Goal: Task Accomplishment & Management: Use online tool/utility

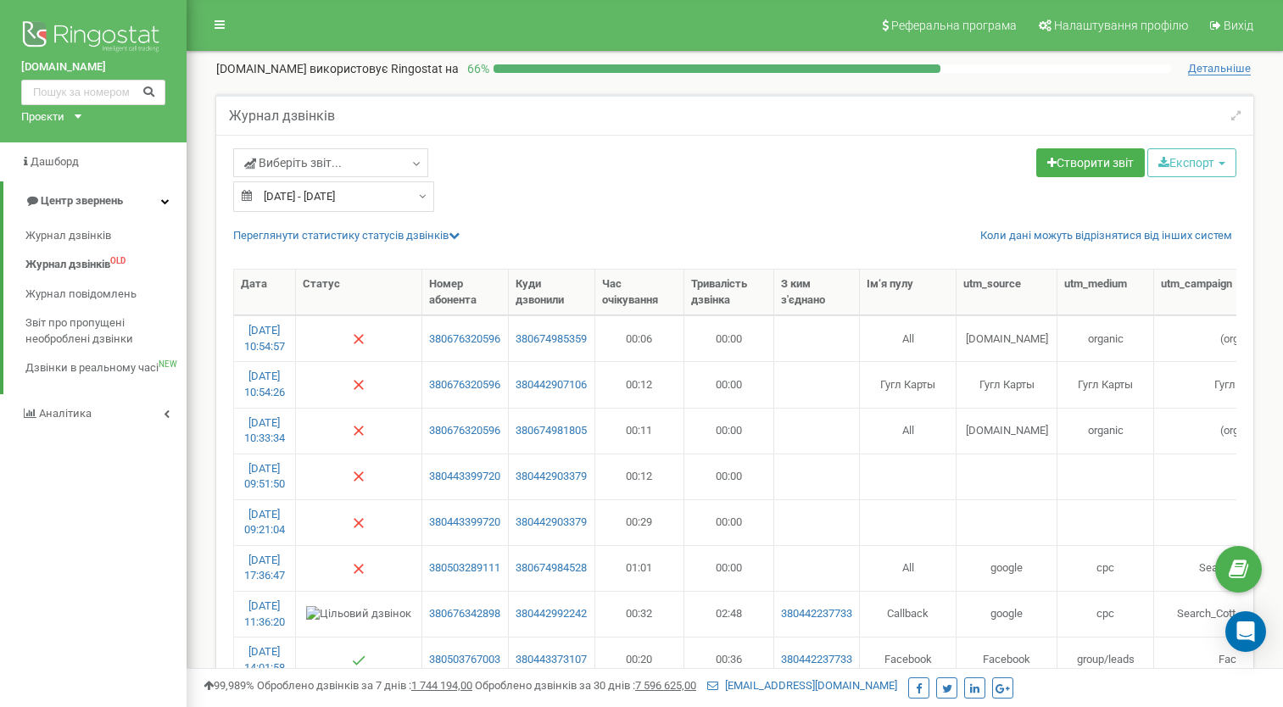
select select "50"
type input "23.08.2025"
type input "22.09.2025"
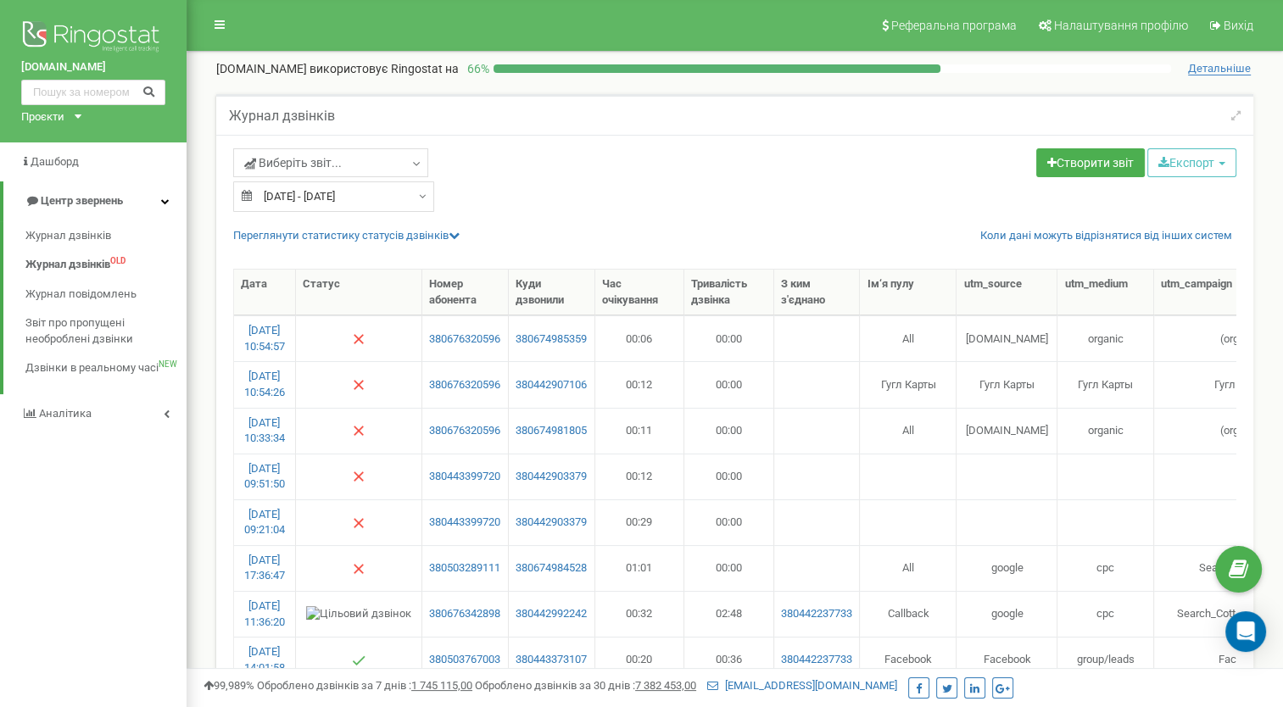
click at [320, 192] on input "23.08.2025 - 22.09.2025" at bounding box center [333, 196] width 201 height 31
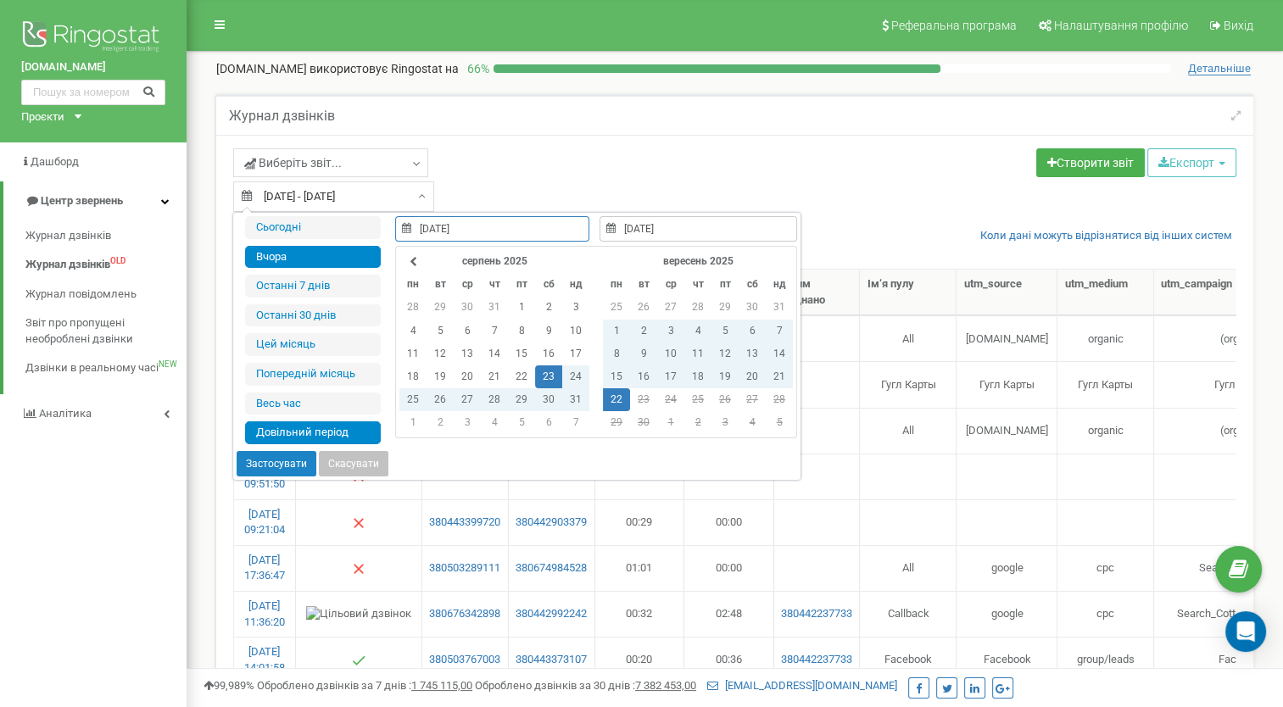
type input "21.09.2025"
type input "23.08.2025"
type input "22.09.2025"
type input "18.08.2025"
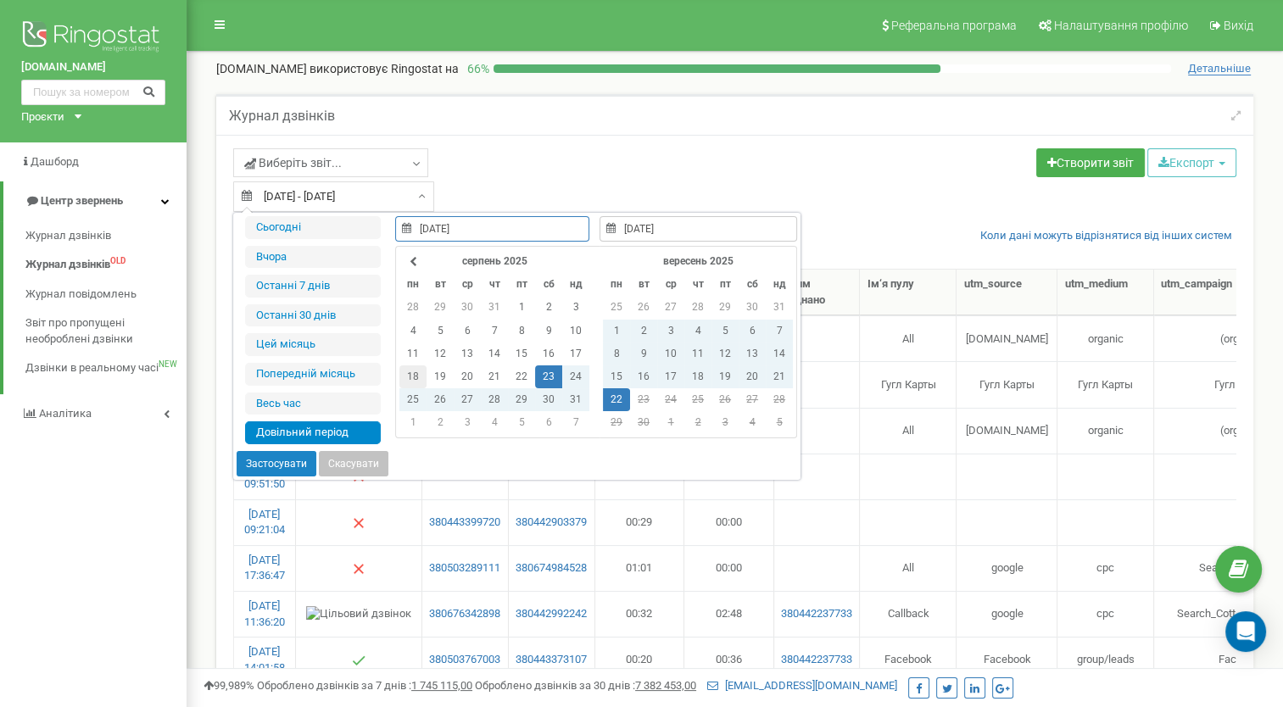
click at [405, 379] on td "18" at bounding box center [412, 376] width 27 height 23
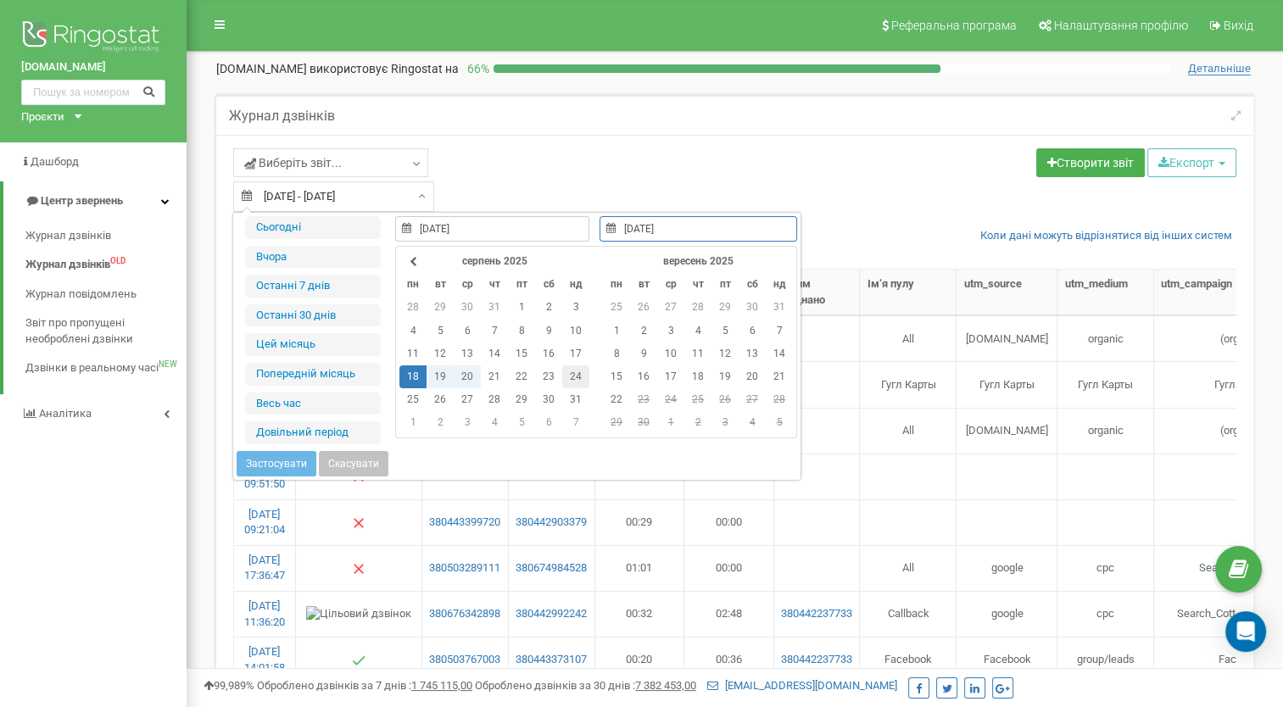
type input "24.08.2025"
click at [573, 372] on td "24" at bounding box center [575, 376] width 27 height 23
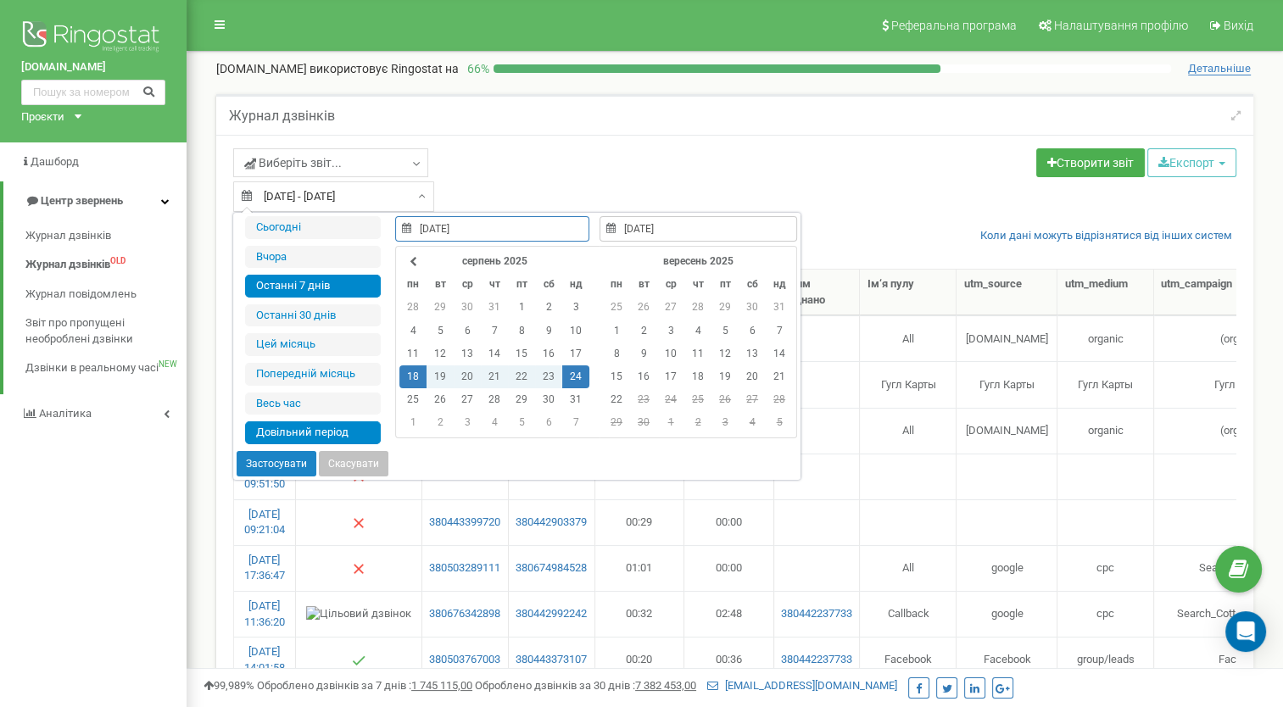
type input "24.08.2025"
type input "22.09.2025"
type input "18.08.2025"
type input "24.08.2025"
type input "16.09.2025"
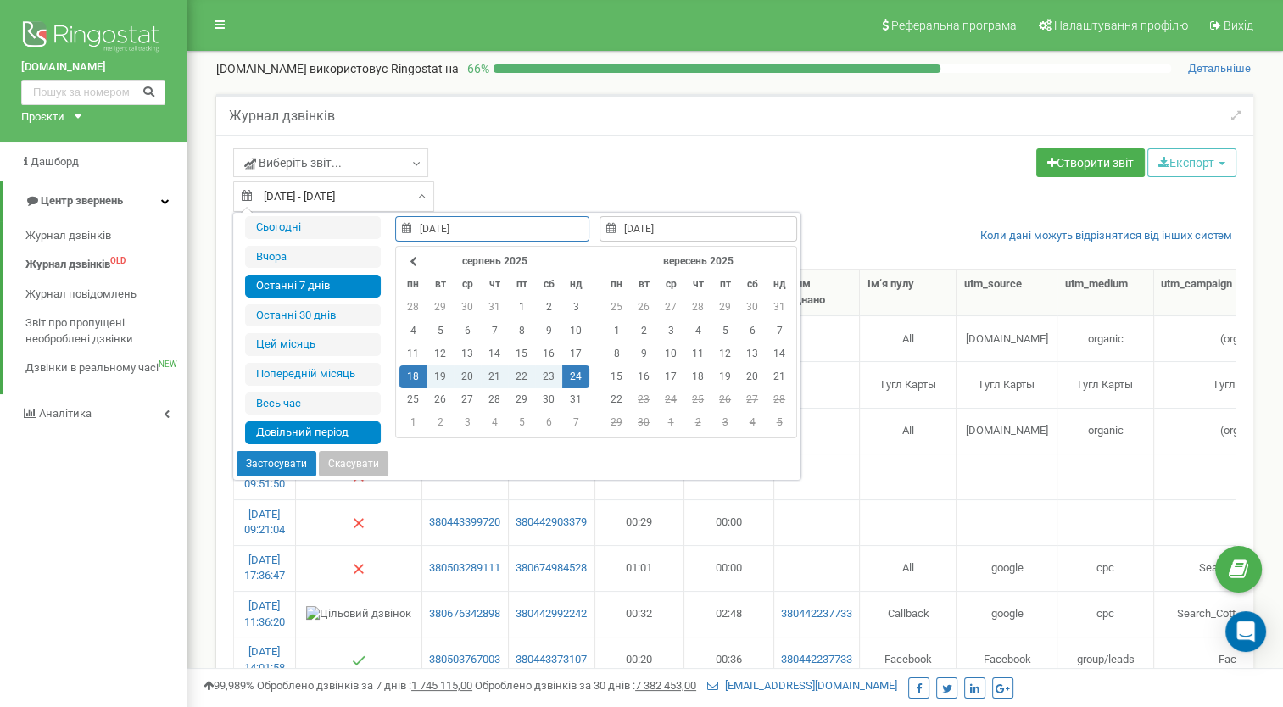
type input "22.09.2025"
type input "18.08.2025"
type input "24.08.2025"
type input "21.09.2025"
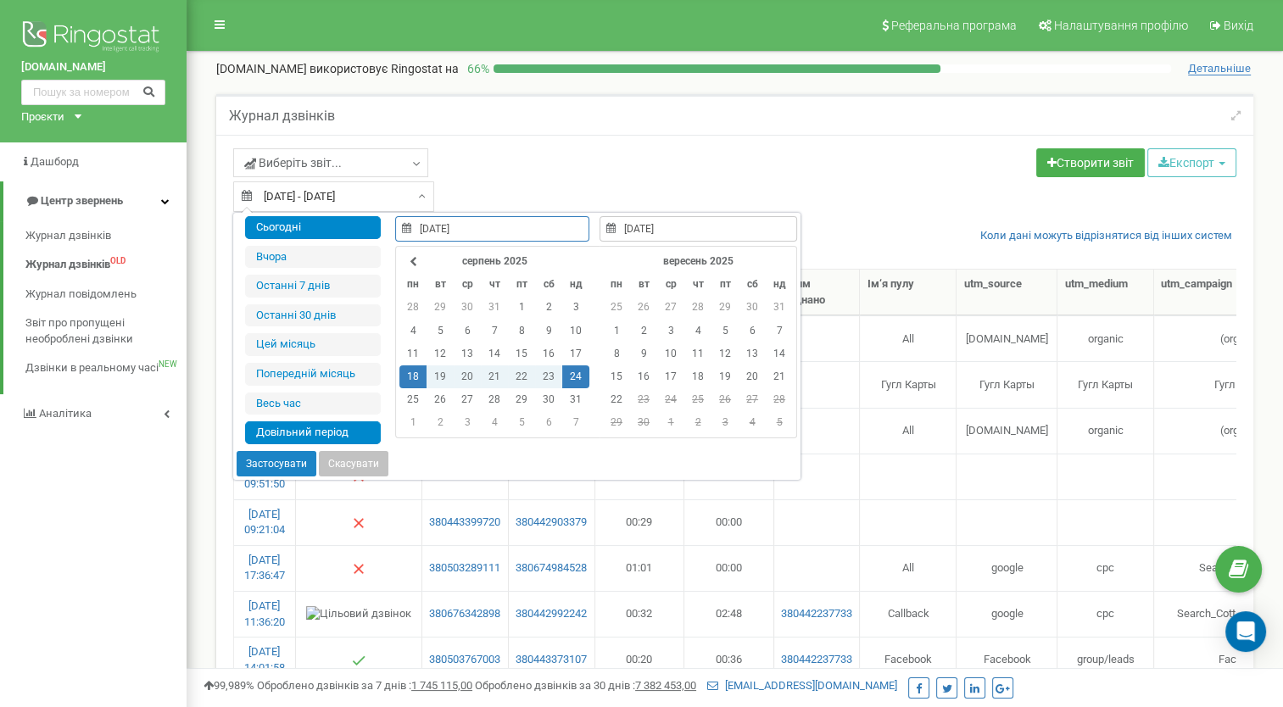
type input "18.08.2025"
type input "24.08.2025"
type input "22.09.2025"
type input "18.08.2025"
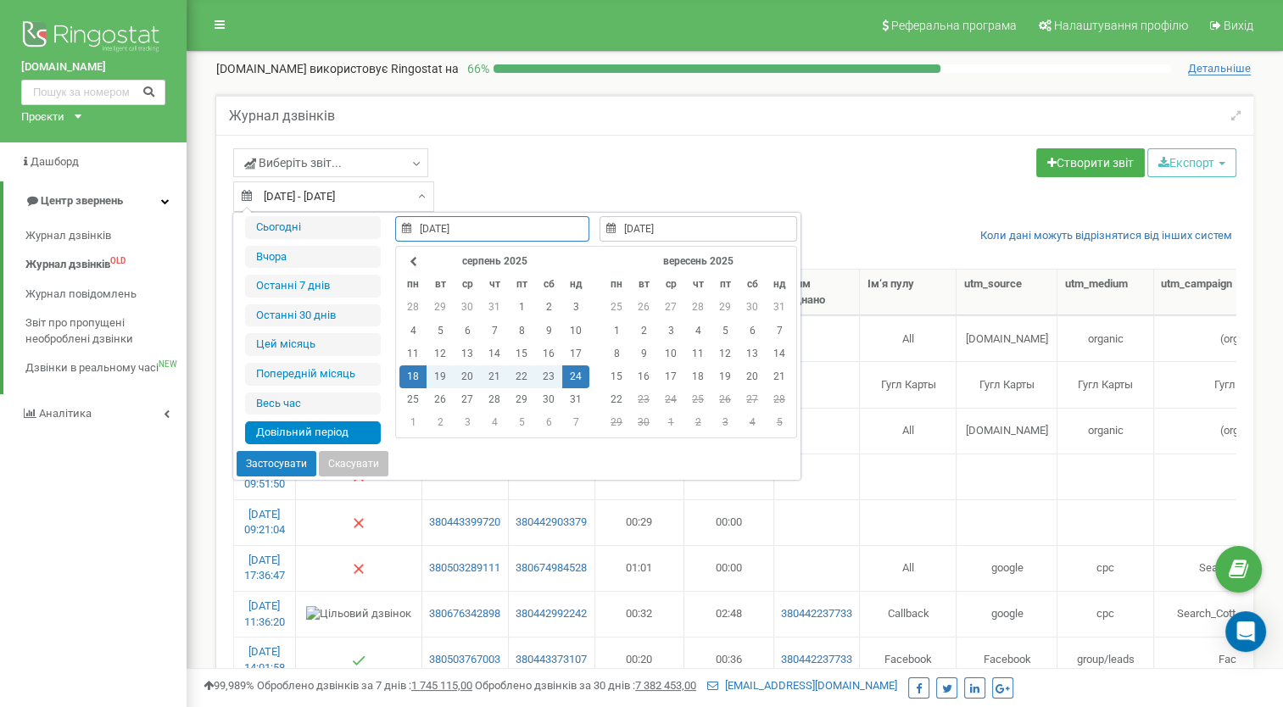
type input "24.08.2025"
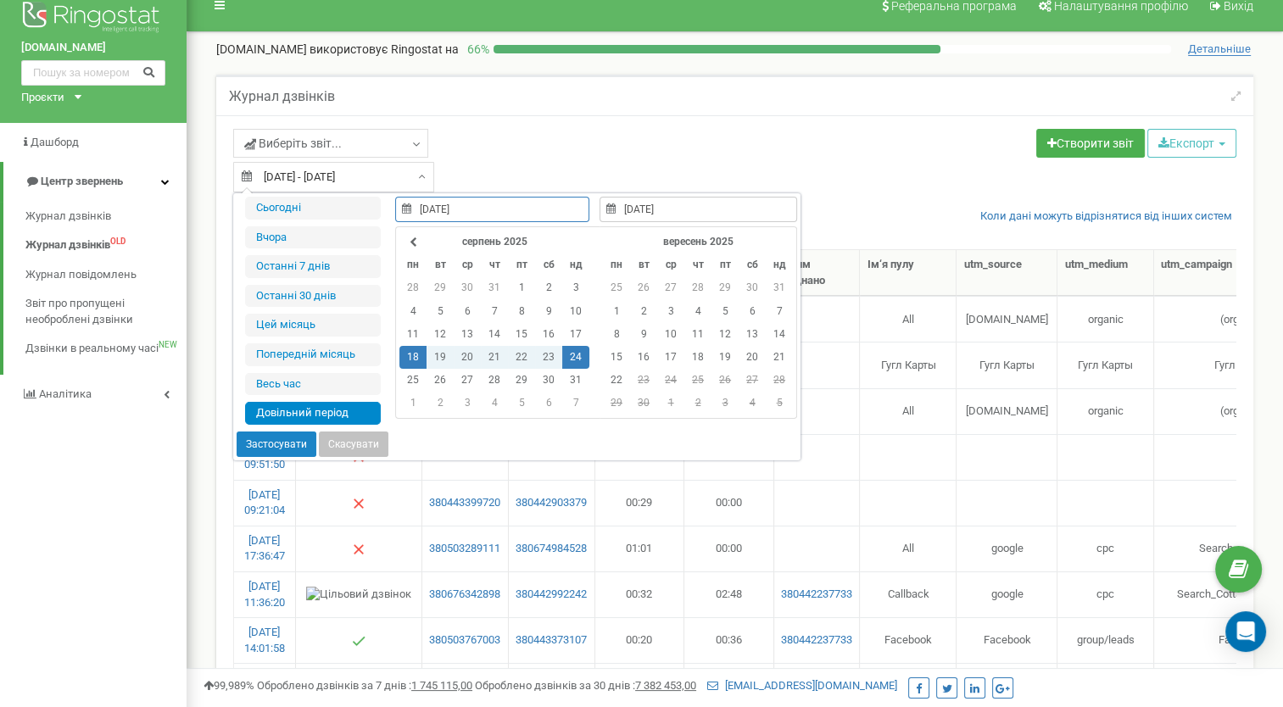
scroll to position [20, 0]
type input "15.09.2025"
click at [611, 354] on td "15" at bounding box center [616, 356] width 27 height 23
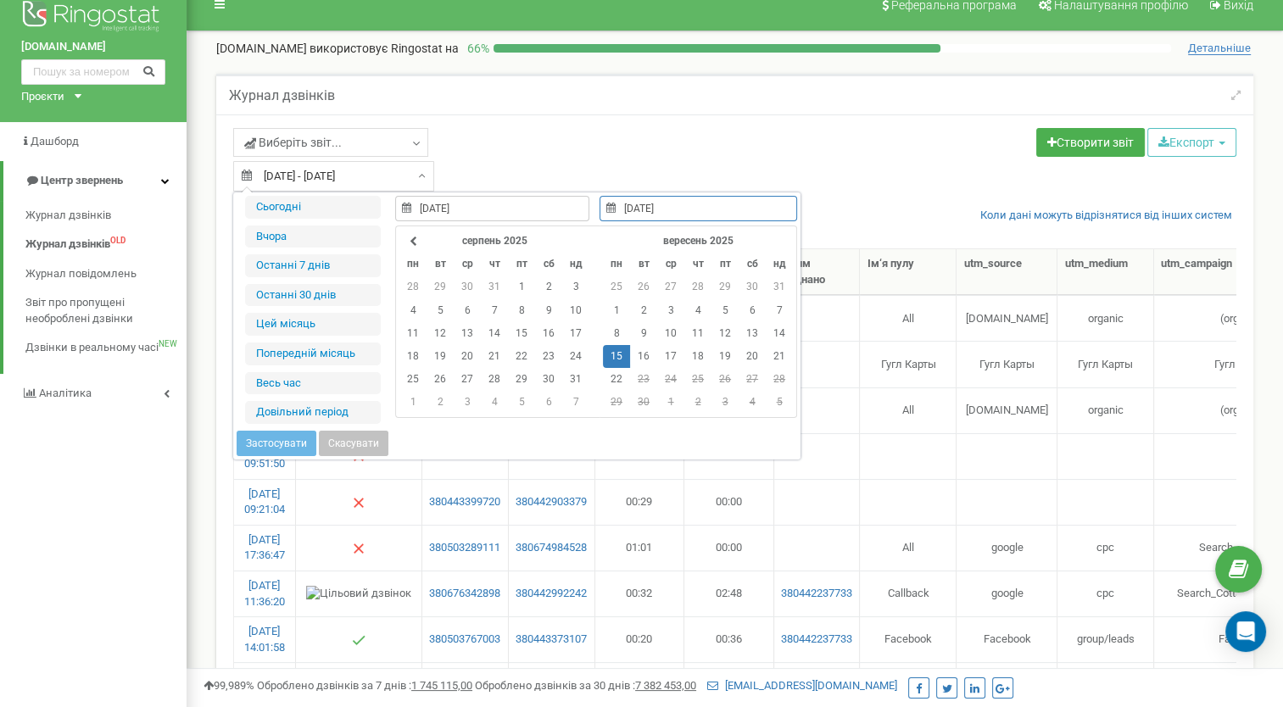
type input "21.09.2025"
click at [780, 354] on td "21" at bounding box center [779, 356] width 27 height 23
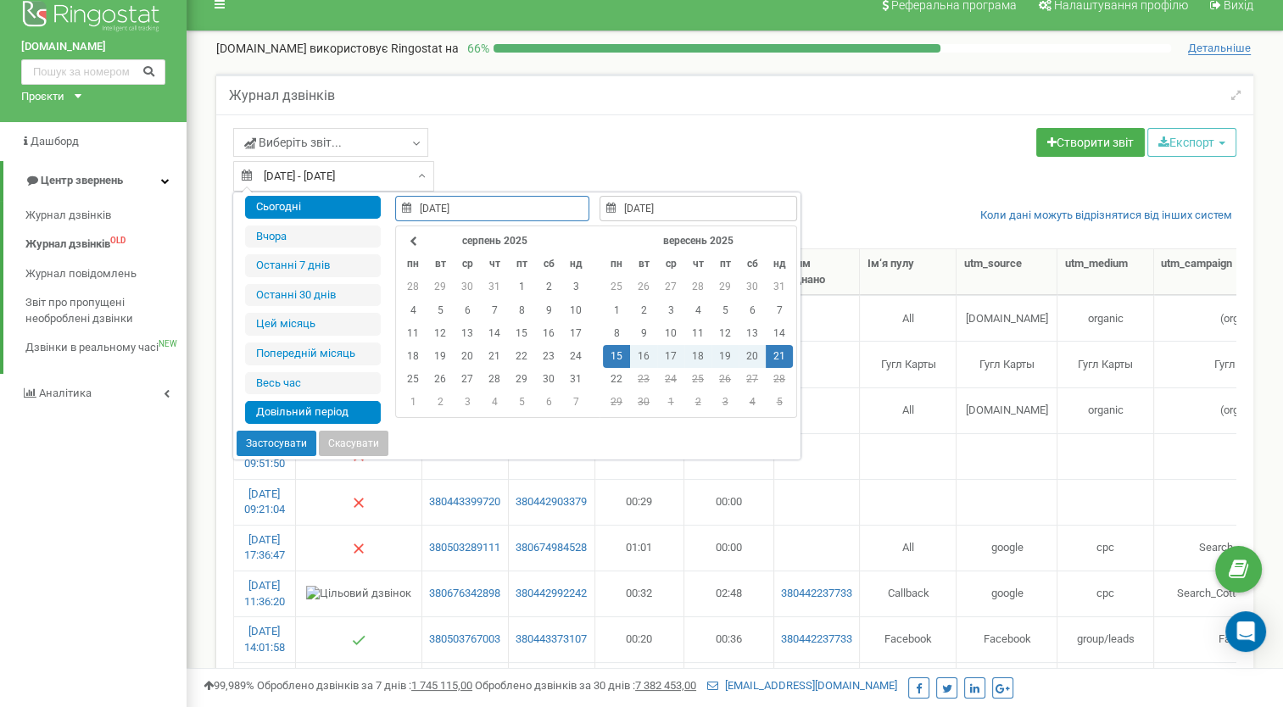
type input "22.09.2025"
type input "15.09.2025"
type input "21.09.2025"
type input "16.09.2025"
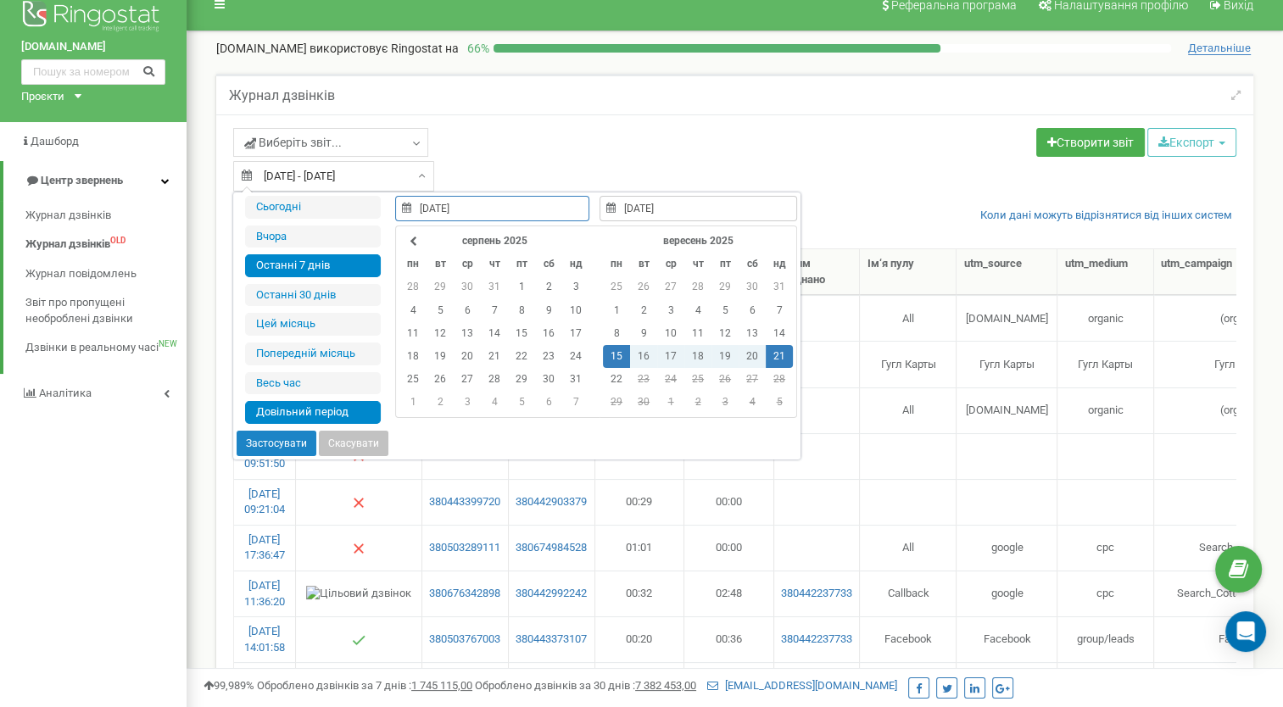
type input "22.09.2025"
type input "15.09.2025"
type input "21.09.2025"
type input "22.09.2025"
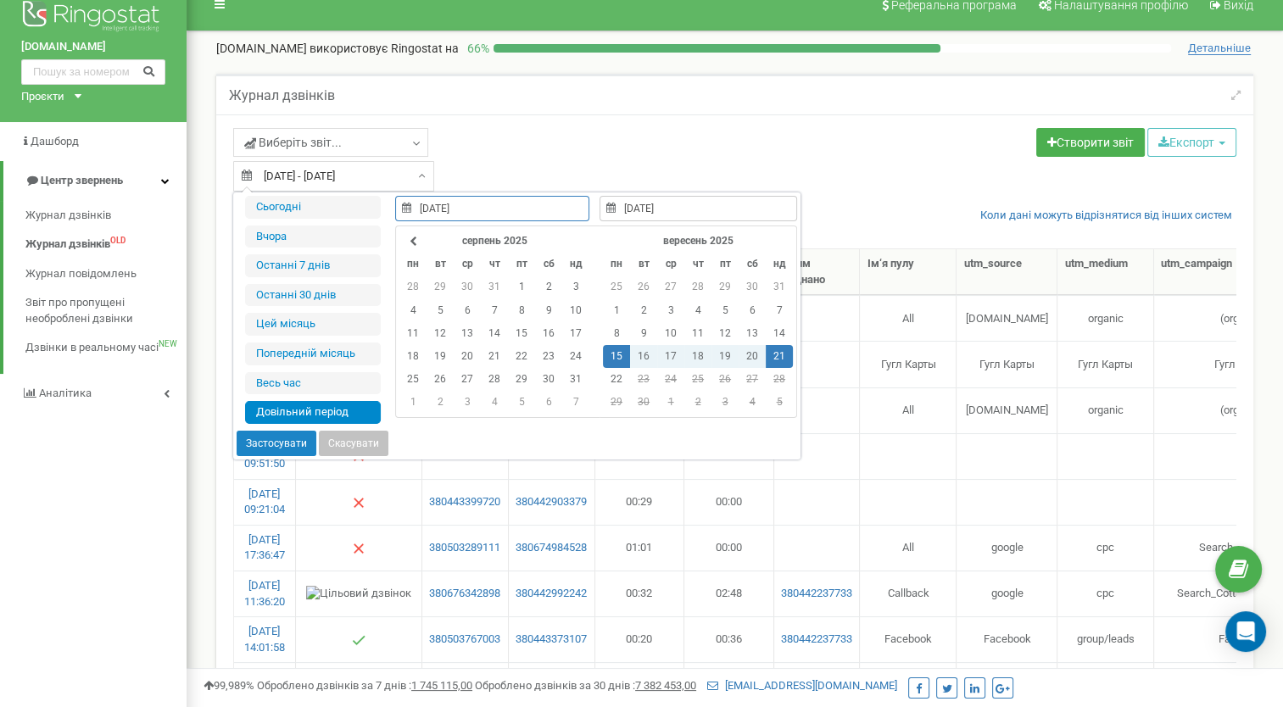
type input "15.09.2025"
type input "21.09.2025"
type input "22.09.2025"
type input "15.09.2025"
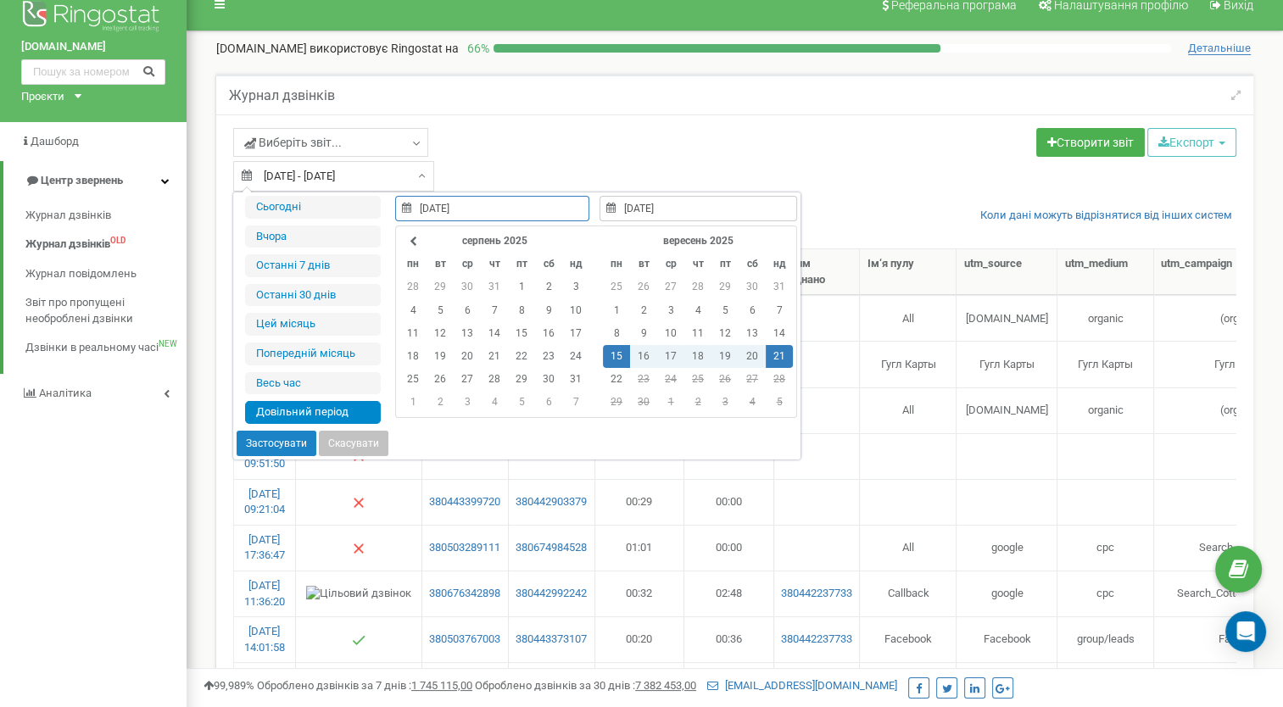
type input "21.09.2025"
type input "21.09.2015"
type input "22.09.2025"
type input "15.09.2025"
type input "21.09.2025"
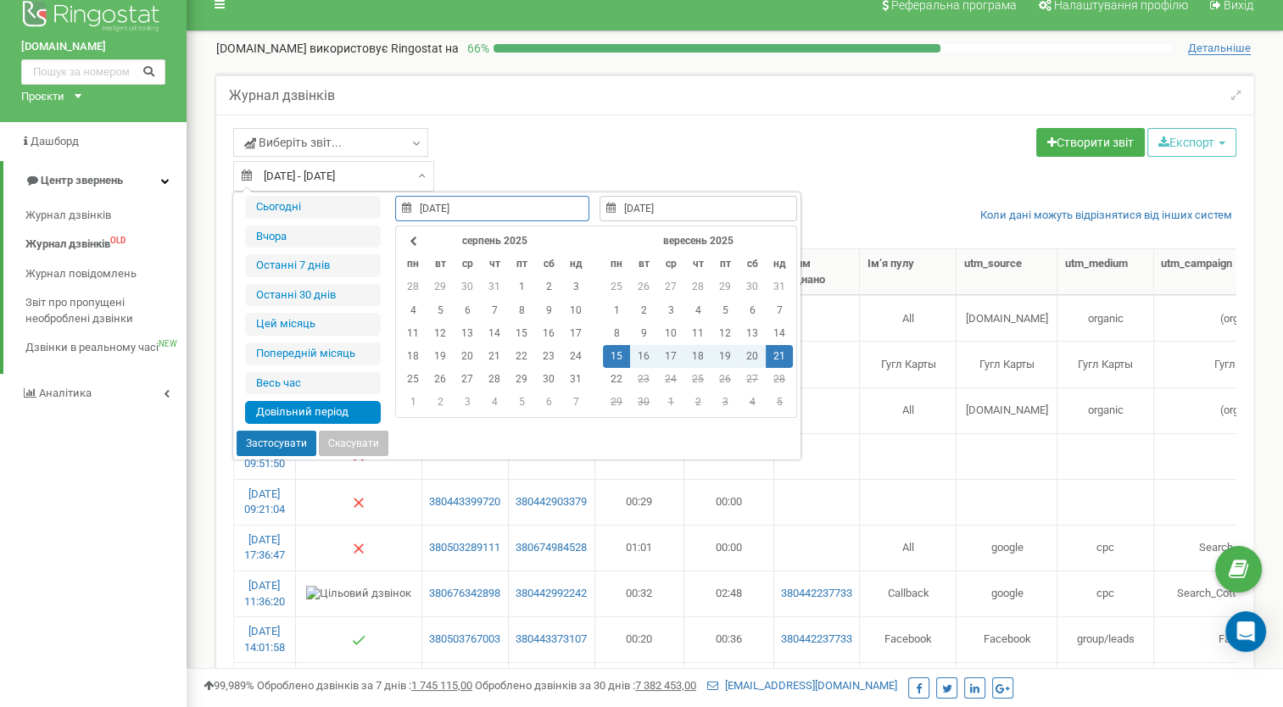
click at [287, 442] on button "Застосувати" at bounding box center [277, 443] width 80 height 25
type input "15.09.2025 - 21.09.2025"
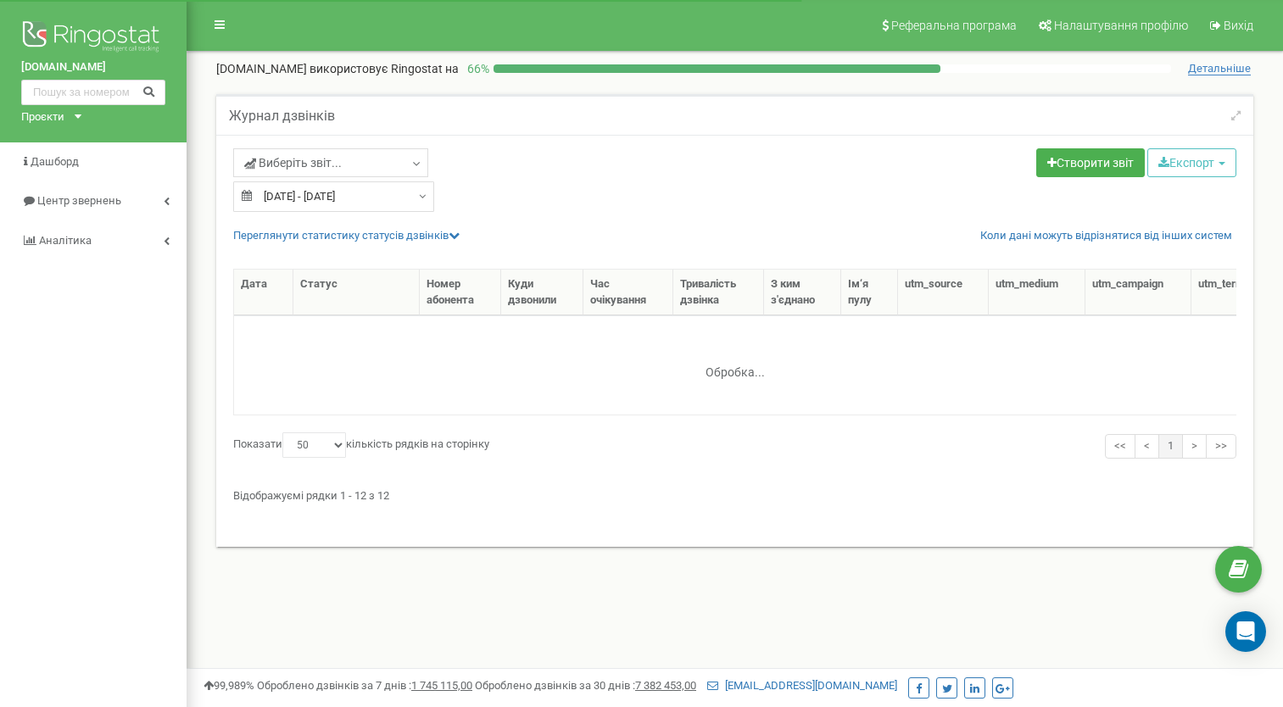
select select "50"
click at [415, 159] on icon at bounding box center [416, 164] width 13 height 17
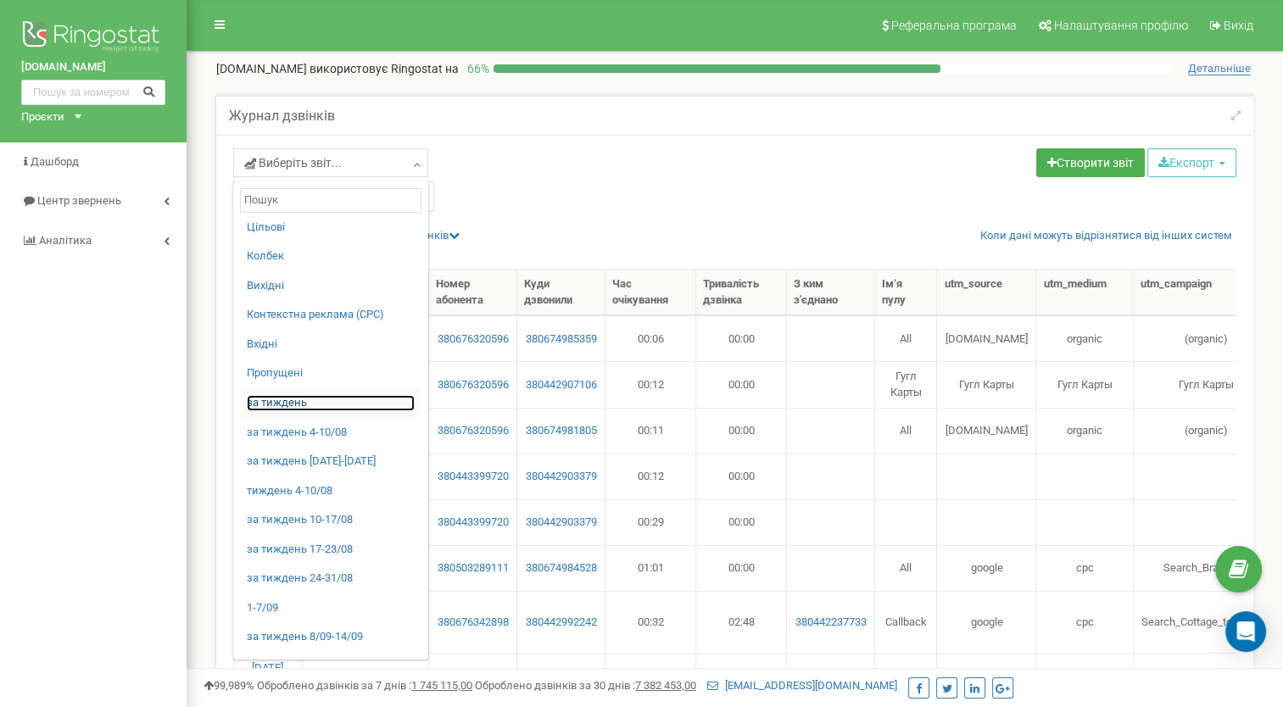
click at [271, 399] on link "за тиждень" at bounding box center [331, 403] width 168 height 16
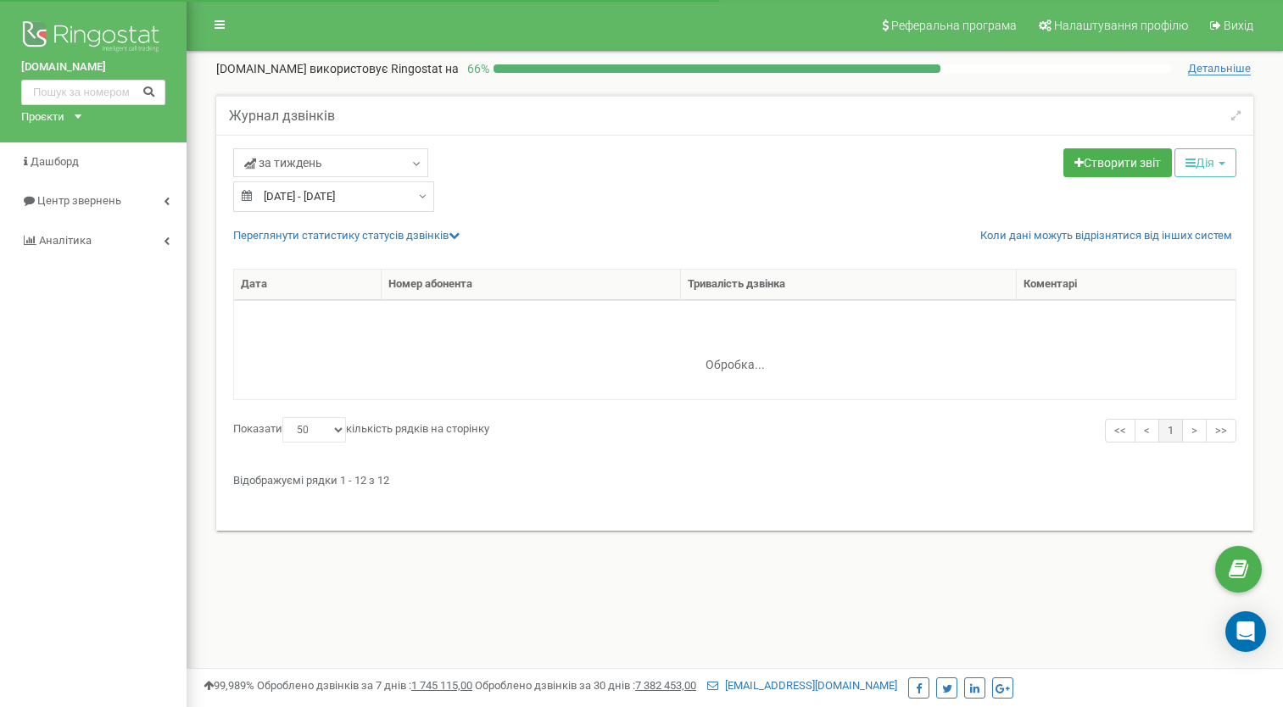
select select "50"
click at [339, 164] on link "за тиждень" at bounding box center [330, 162] width 195 height 29
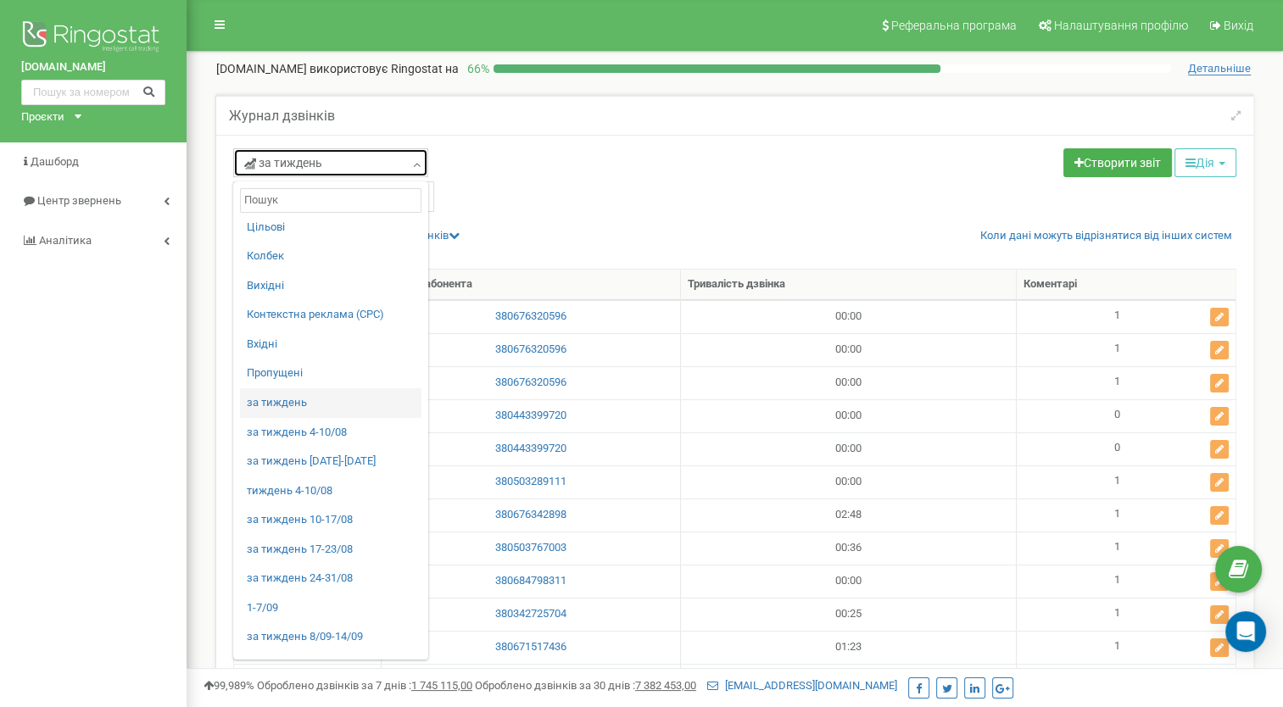
click at [336, 164] on link "за тиждень" at bounding box center [330, 162] width 195 height 29
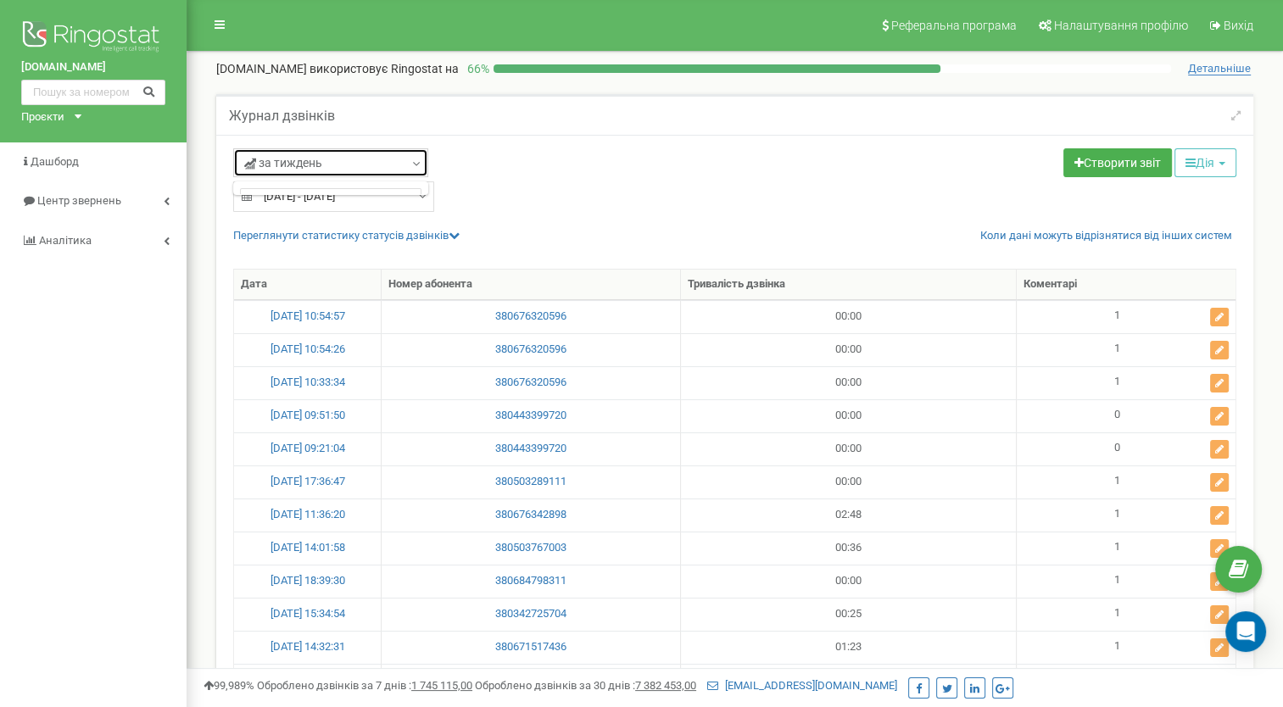
click at [336, 164] on link "за тиждень" at bounding box center [330, 162] width 195 height 29
click at [331, 158] on link "за тиждень" at bounding box center [330, 162] width 195 height 29
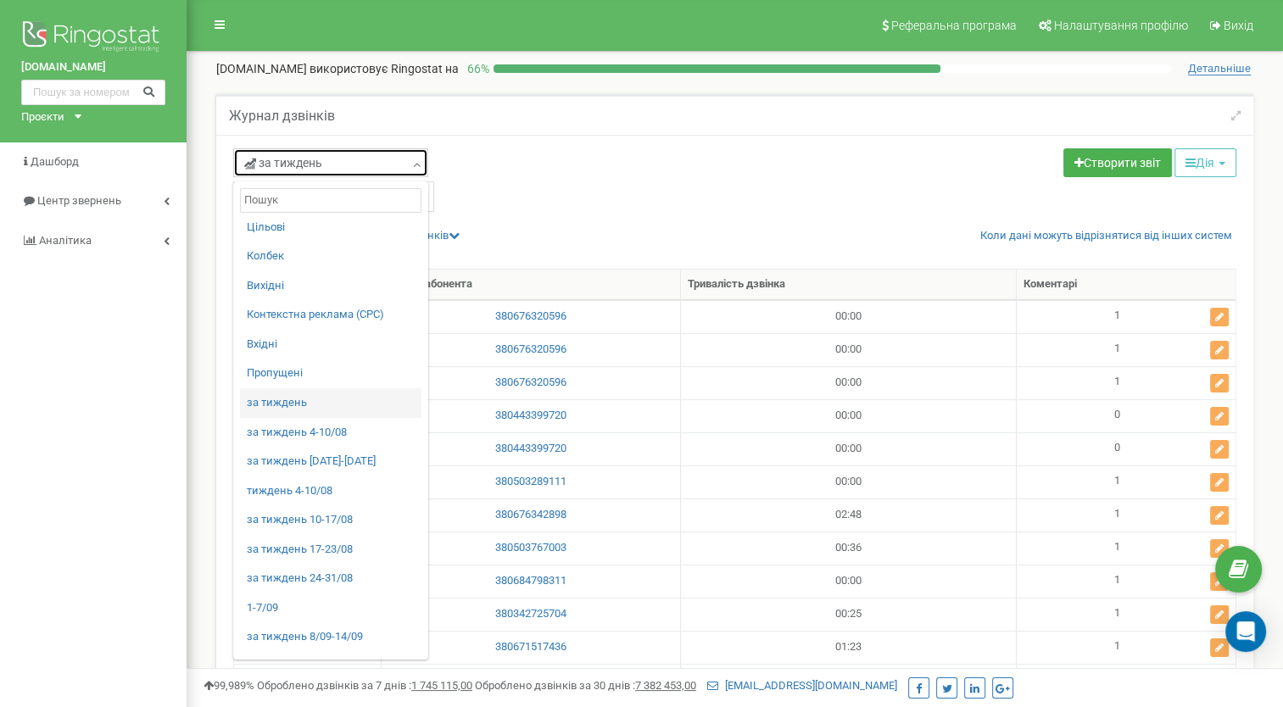
click at [417, 163] on icon at bounding box center [416, 164] width 13 height 17
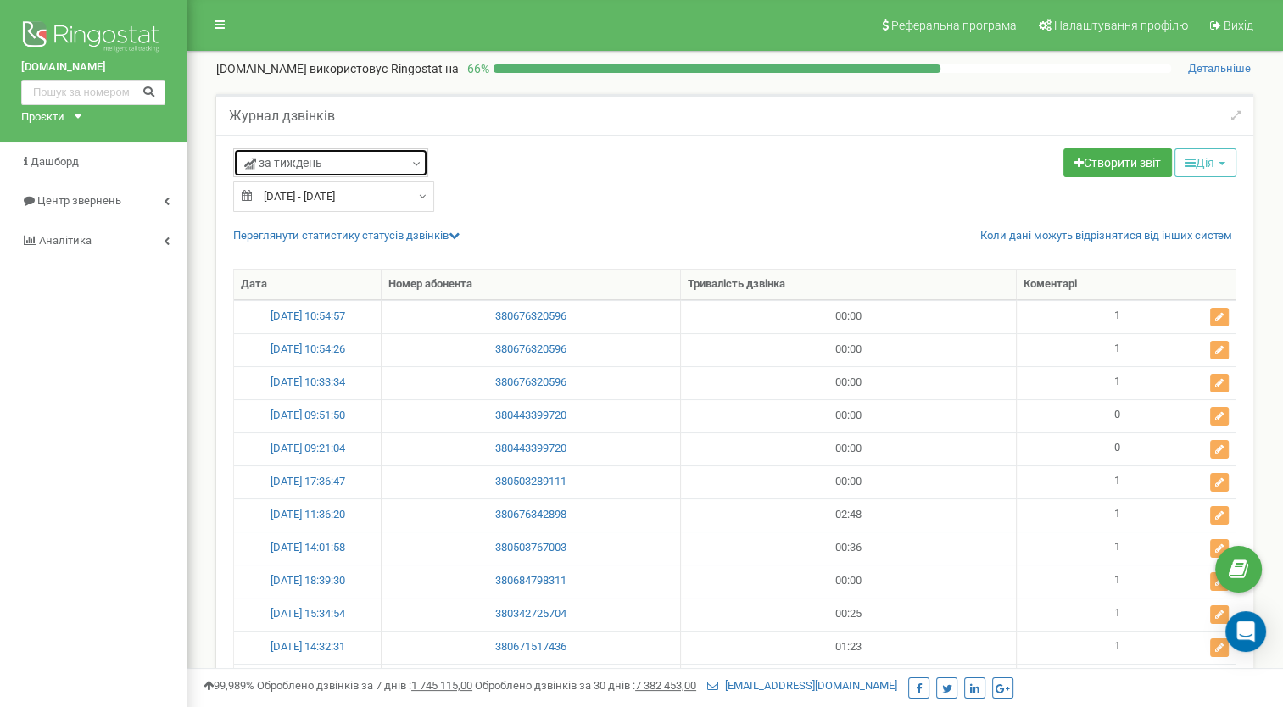
click at [346, 163] on link "за тиждень" at bounding box center [330, 162] width 195 height 29
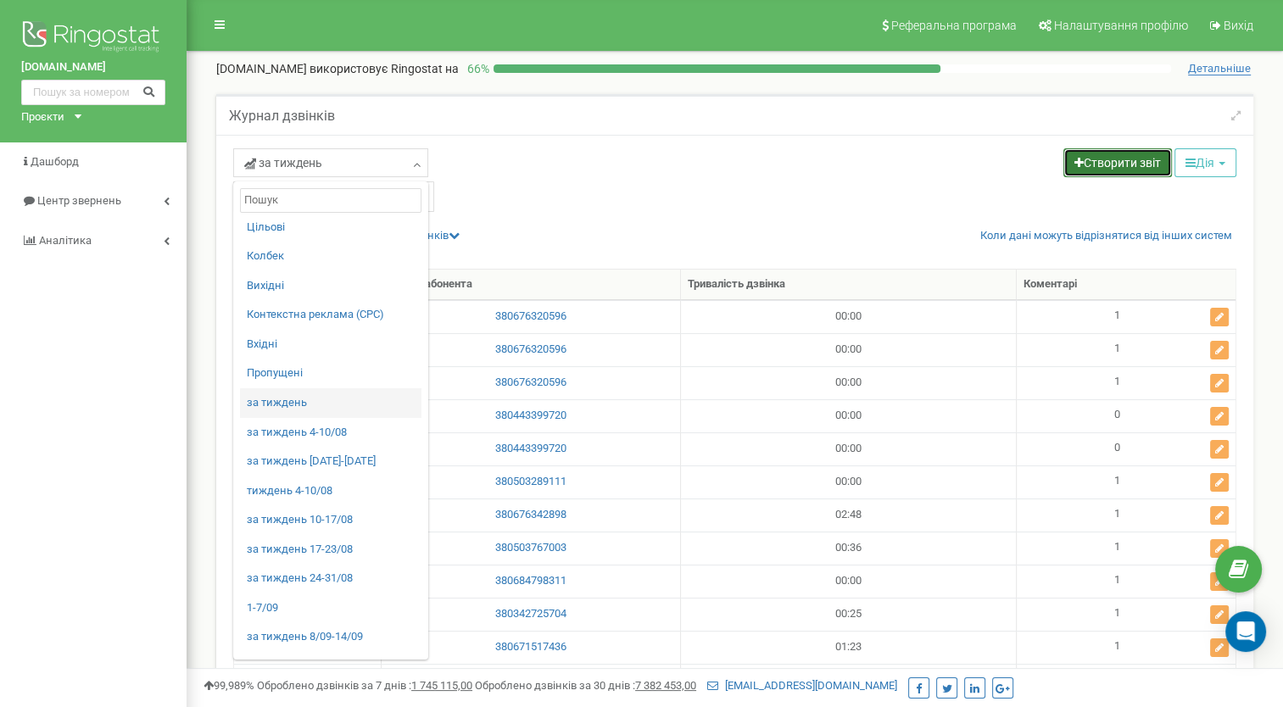
click at [1100, 165] on link "Створити звіт" at bounding box center [1117, 162] width 109 height 29
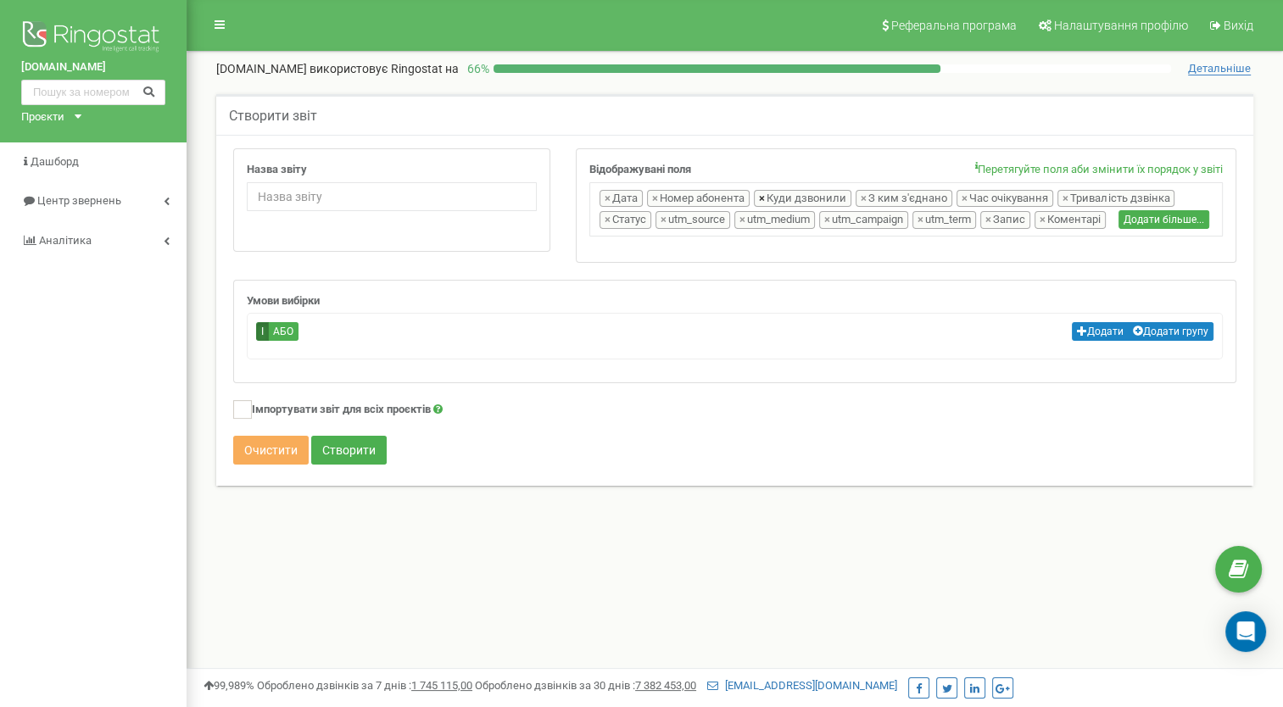
click at [759, 195] on span "×" at bounding box center [762, 199] width 6 height 16
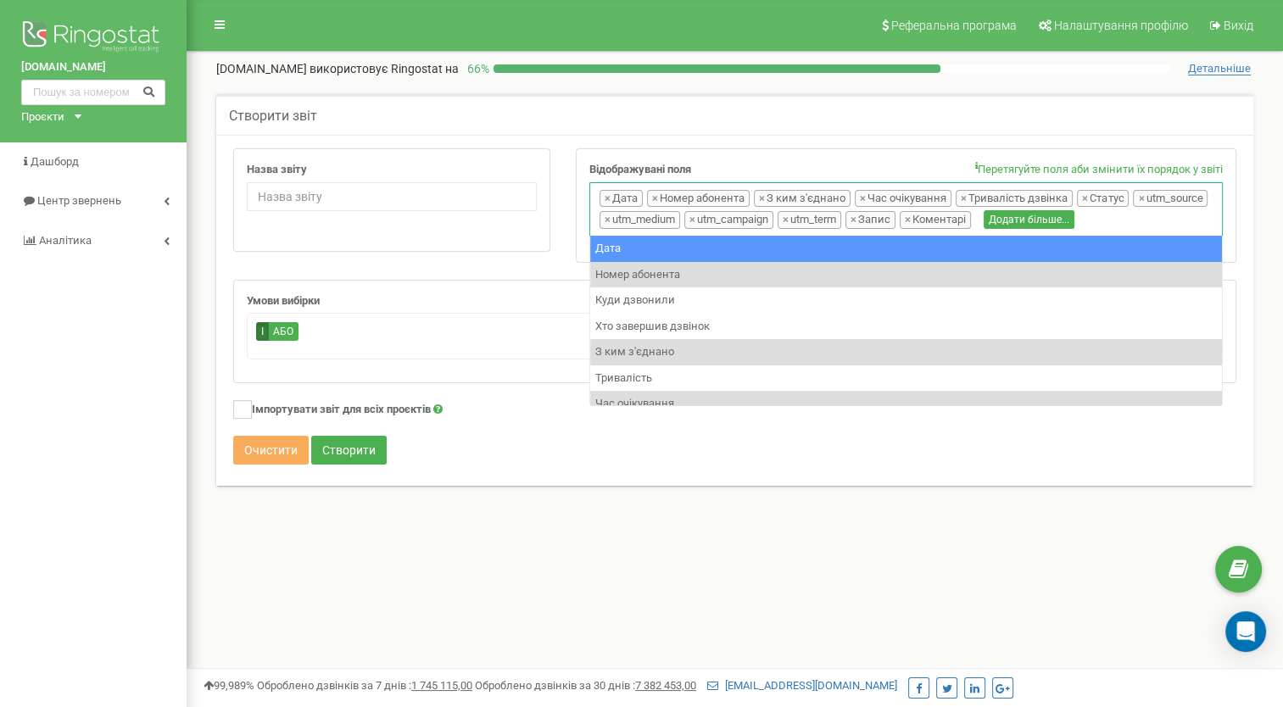
click at [759, 195] on span "×" at bounding box center [762, 199] width 6 height 16
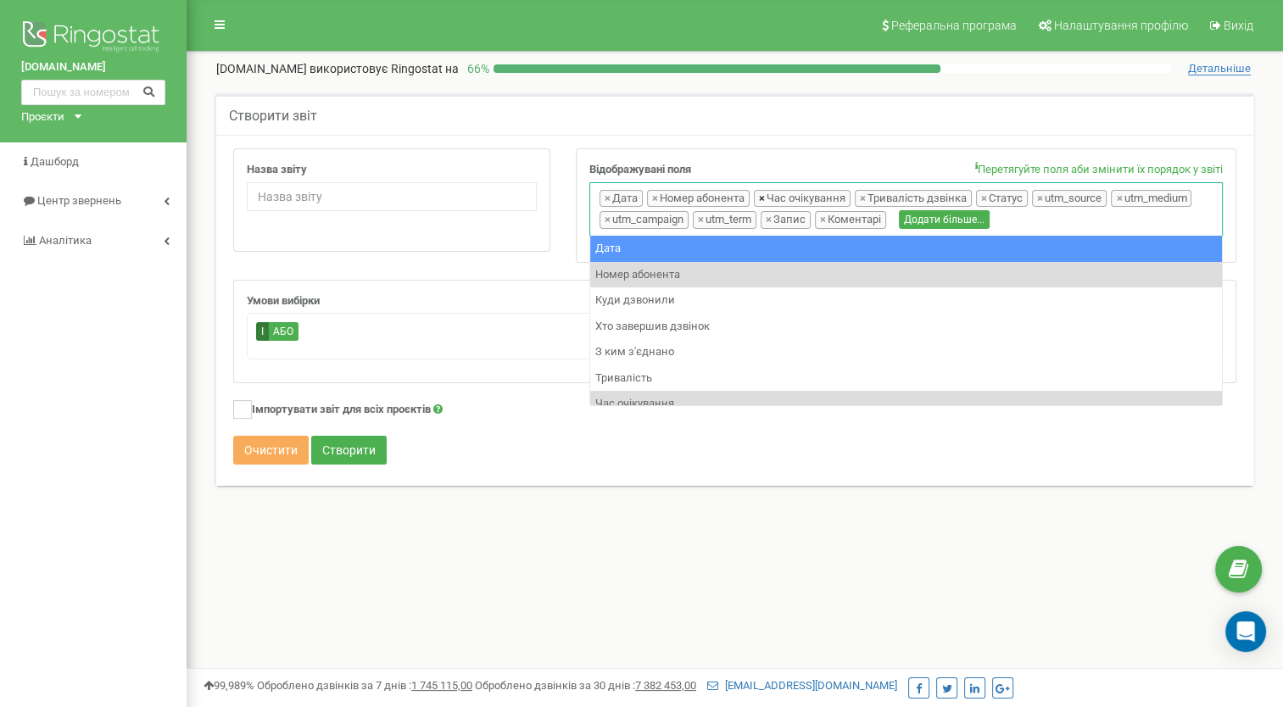
click at [759, 195] on span "×" at bounding box center [762, 199] width 6 height 16
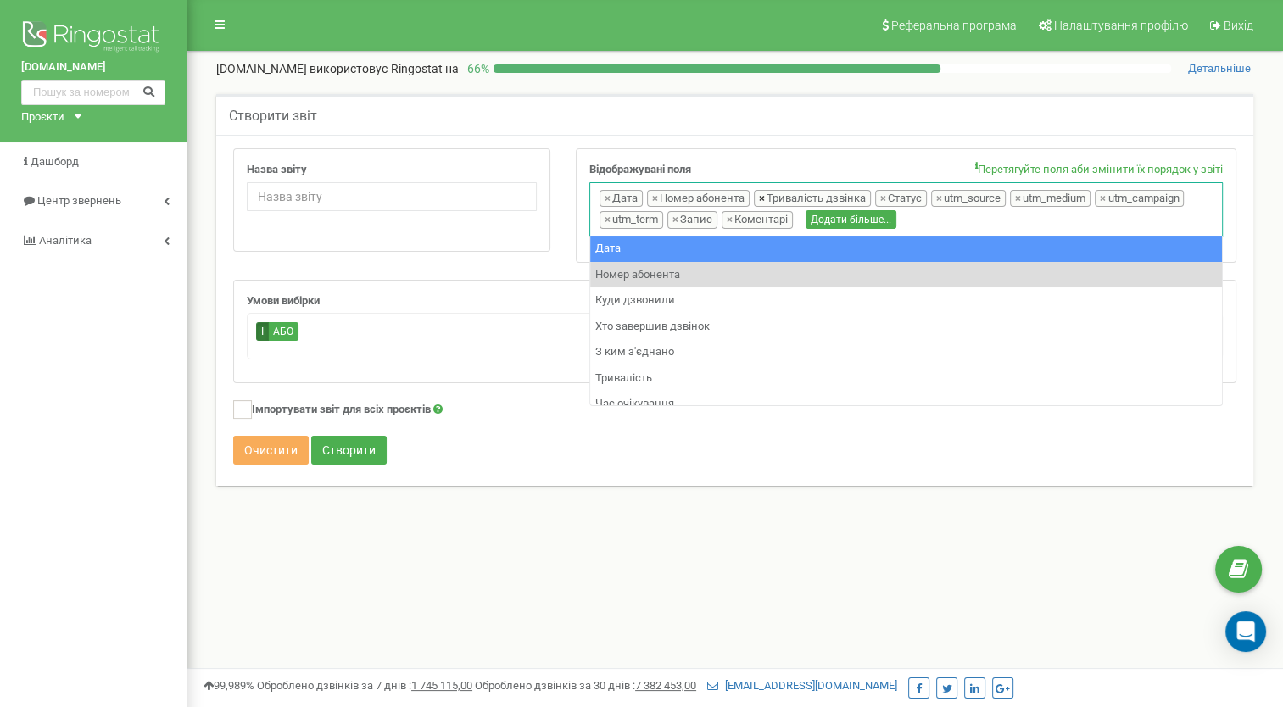
click at [759, 195] on span "×" at bounding box center [762, 199] width 6 height 16
click at [817, 195] on span "×" at bounding box center [818, 199] width 6 height 16
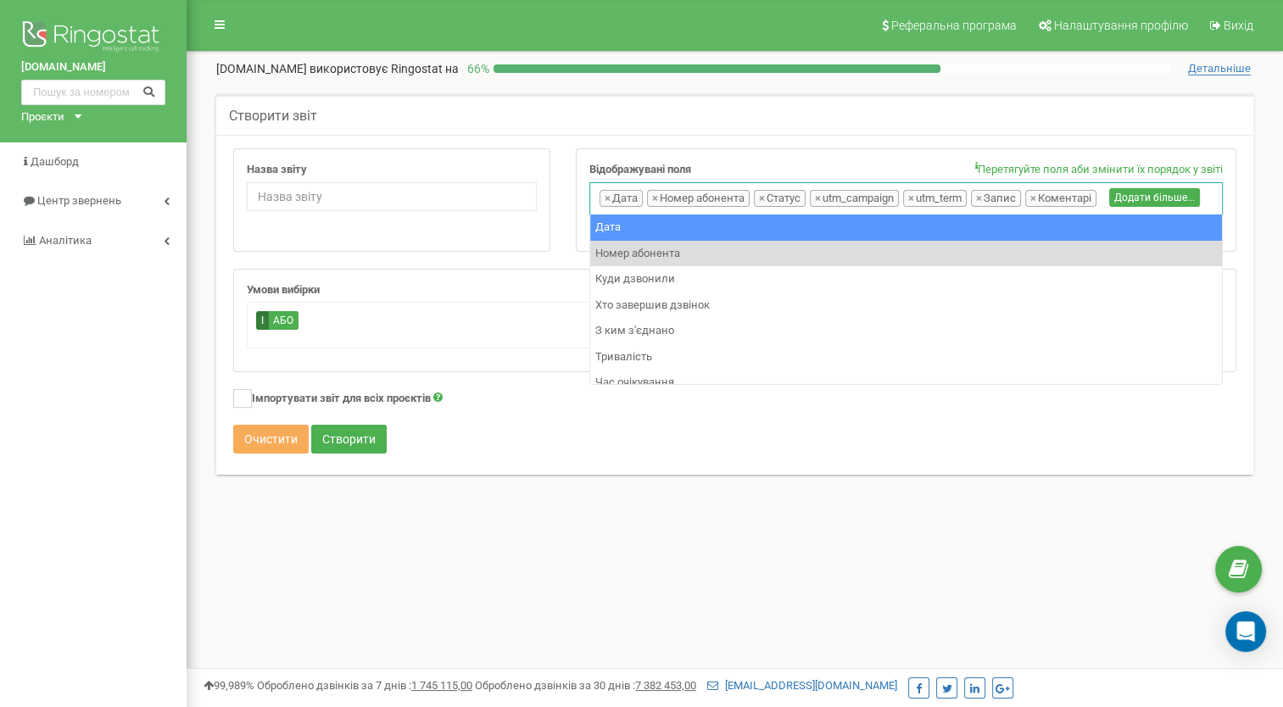
click at [817, 195] on span "×" at bounding box center [818, 199] width 6 height 16
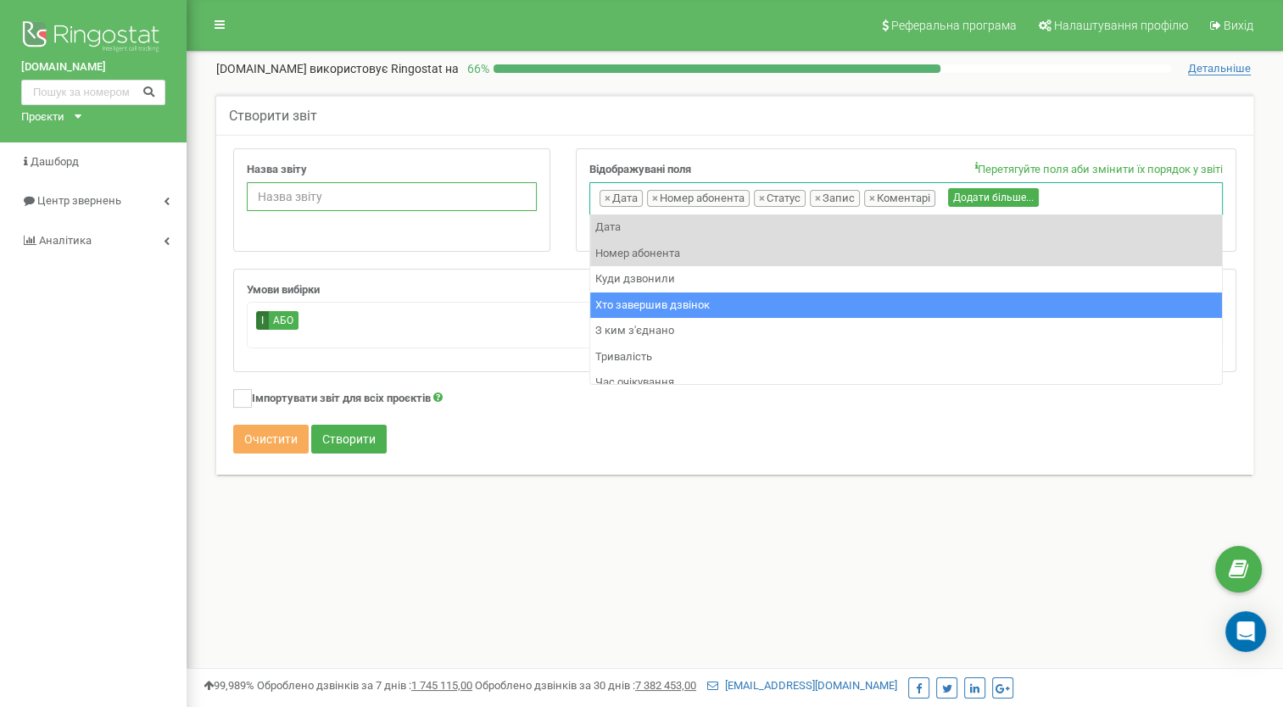
click at [312, 194] on input "Назва звіту" at bounding box center [392, 196] width 290 height 29
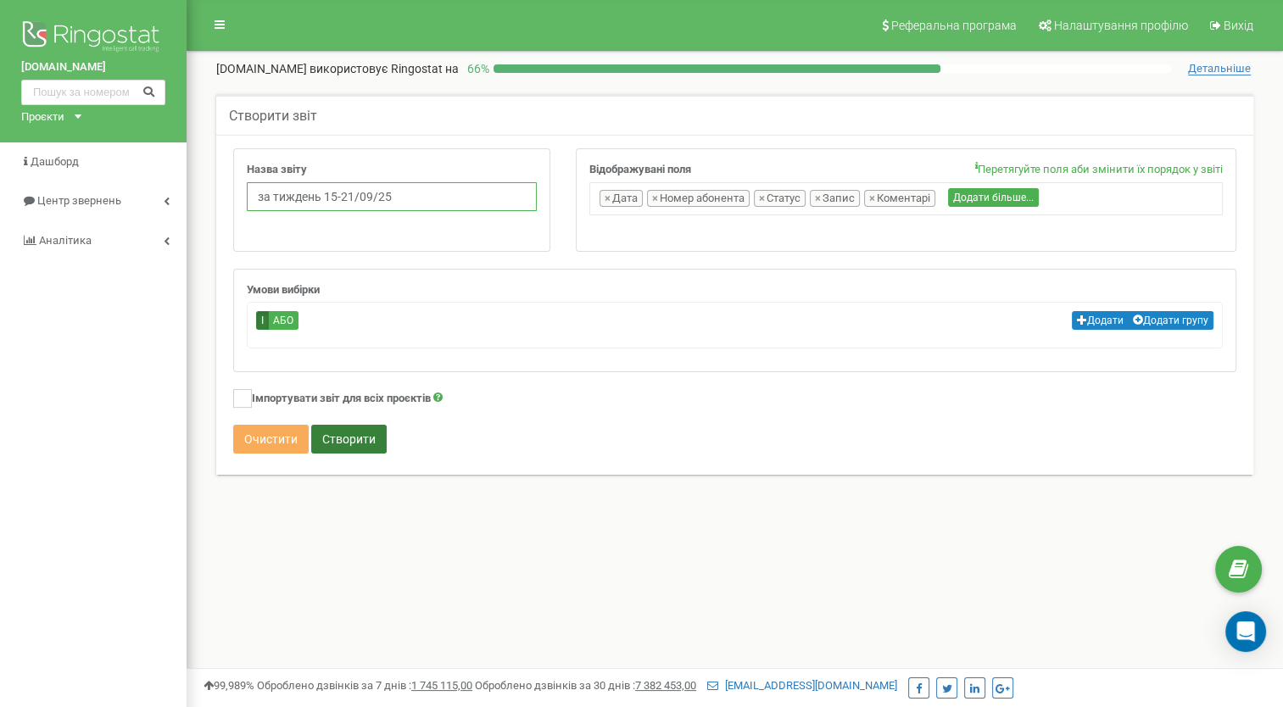
type input "за тиждень 15-21/09/25"
click at [349, 431] on button "Створити" at bounding box center [348, 439] width 75 height 29
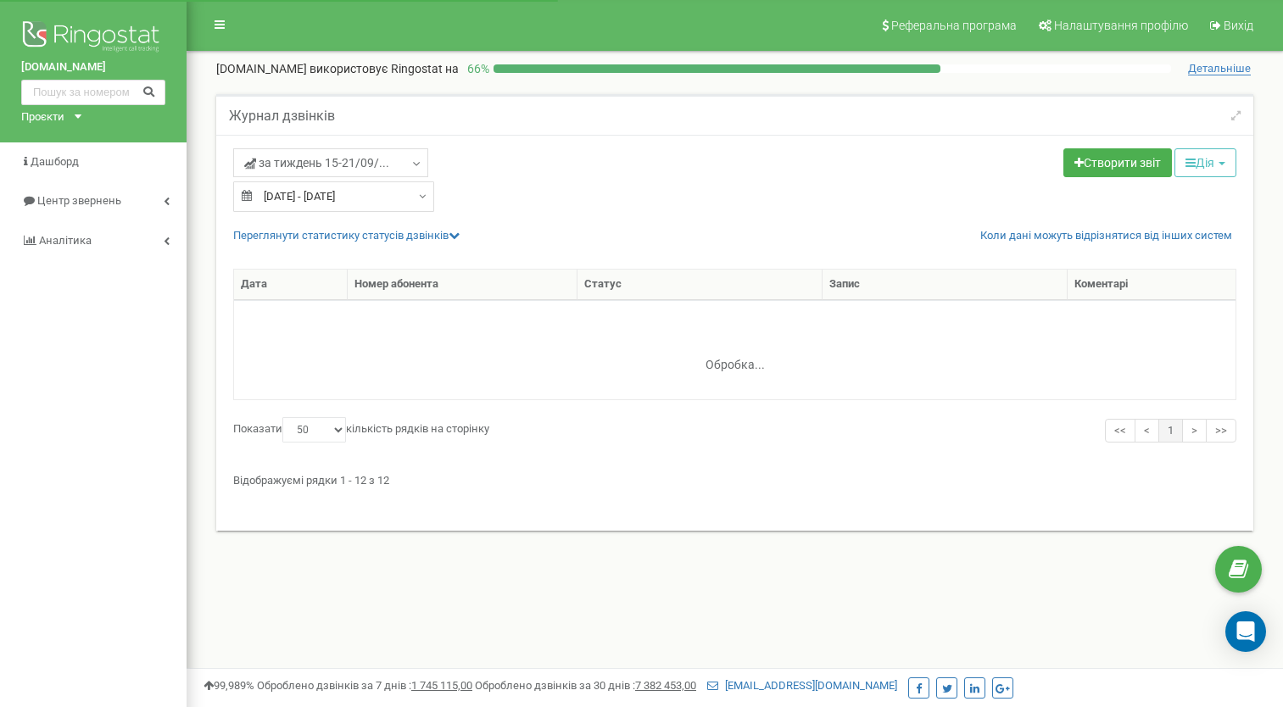
select select "50"
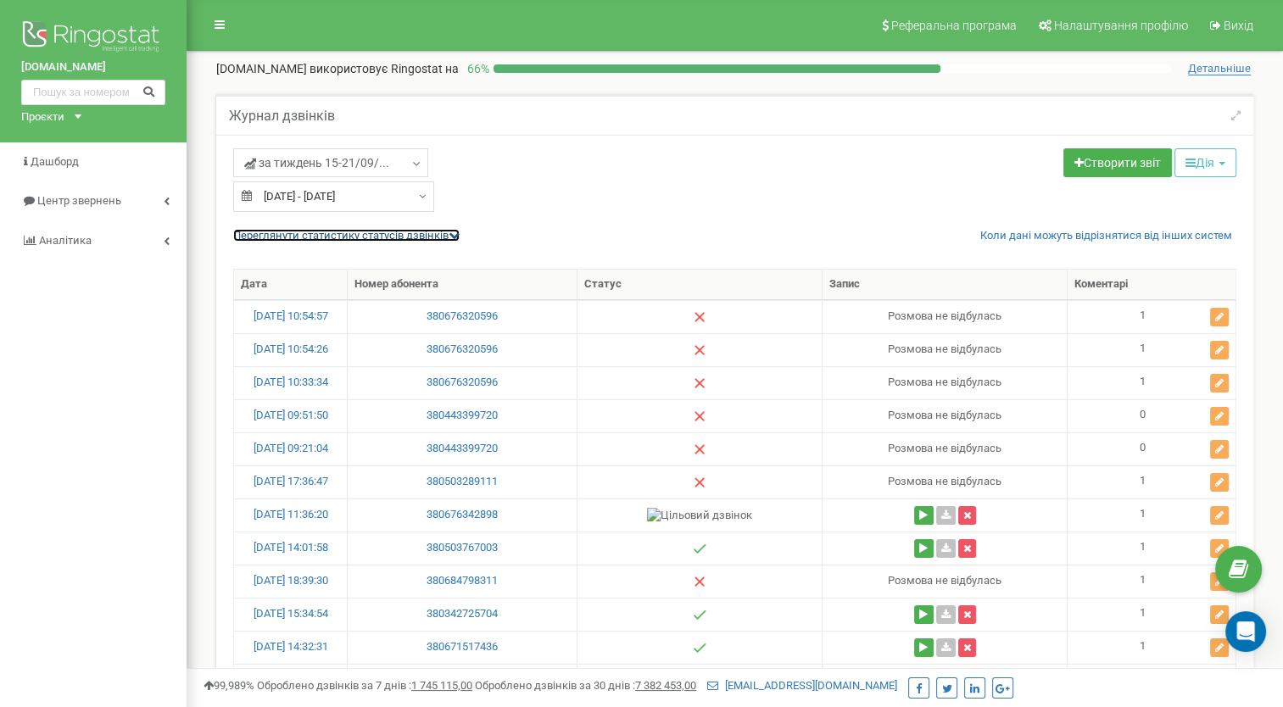
click at [456, 232] on icon at bounding box center [453, 235] width 11 height 11
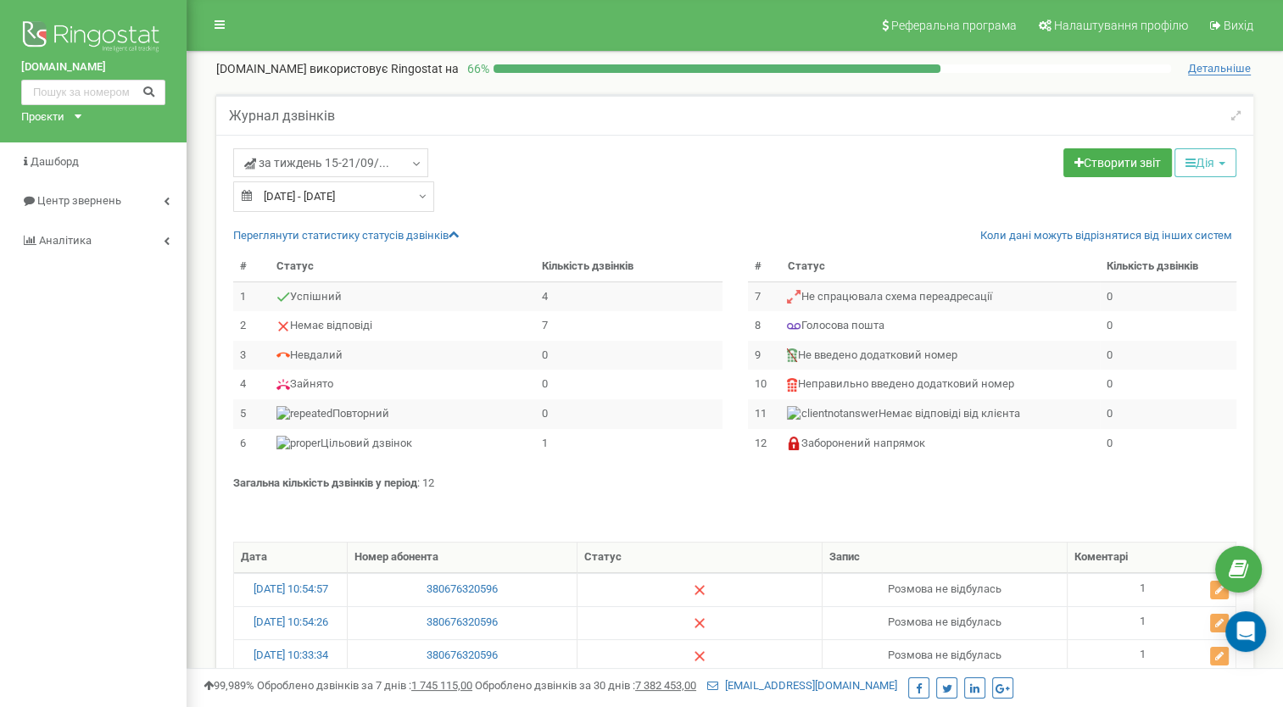
drag, startPoint x: 231, startPoint y: 479, endPoint x: 444, endPoint y: 485, distance: 213.7
drag, startPoint x: 444, startPoint y: 485, endPoint x: 393, endPoint y: 483, distance: 51.7
click at [393, 483] on strong "Загальна кількість дзвінків у період" at bounding box center [325, 482] width 184 height 13
drag, startPoint x: 393, startPoint y: 483, endPoint x: 227, endPoint y: 476, distance: 165.5
click at [227, 476] on div "Загальна кількість дзвінків у період : 12" at bounding box center [734, 488] width 1028 height 25
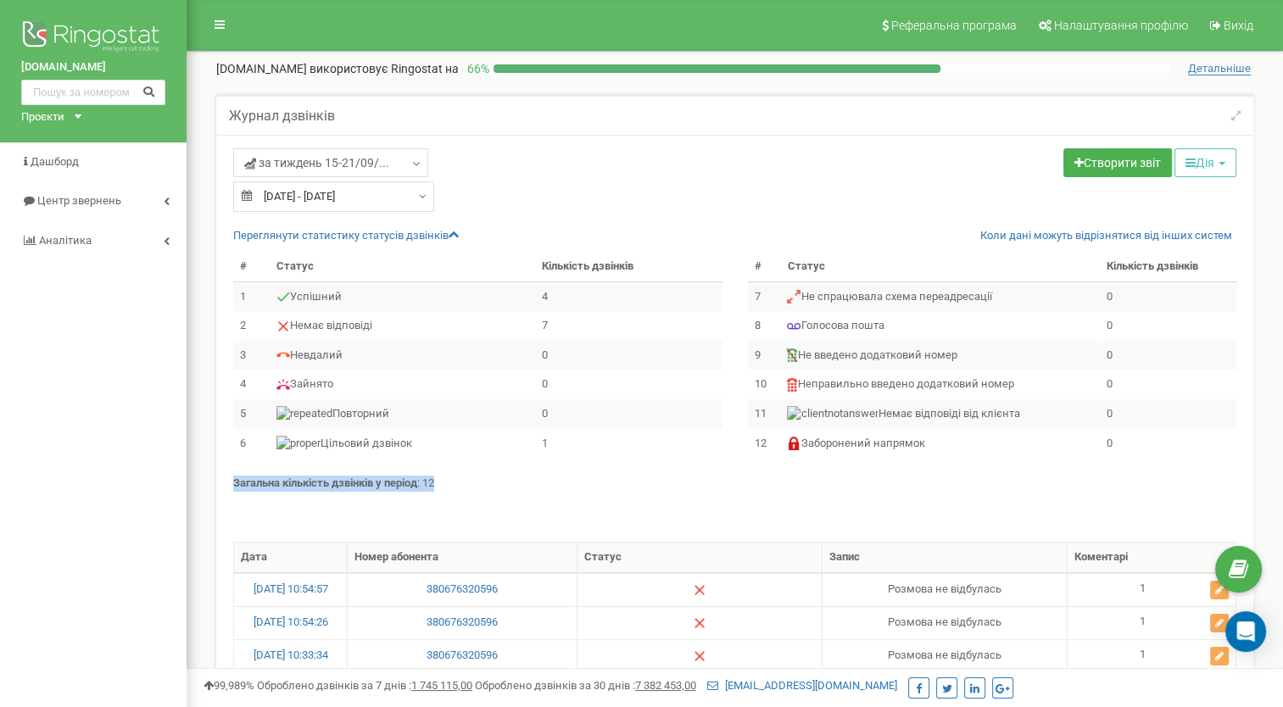
drag, startPoint x: 227, startPoint y: 476, endPoint x: 254, endPoint y: 482, distance: 28.0
copy p "Загальна кількість дзвінків у період : 12"
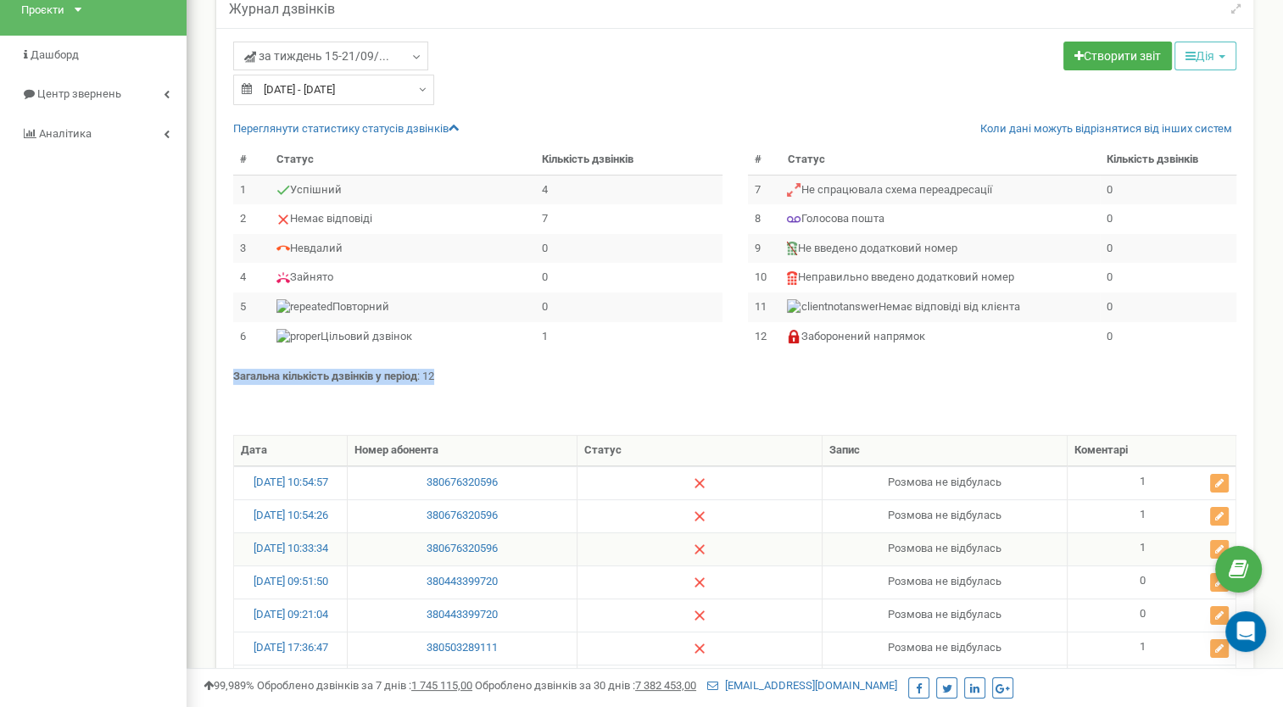
scroll to position [98, 0]
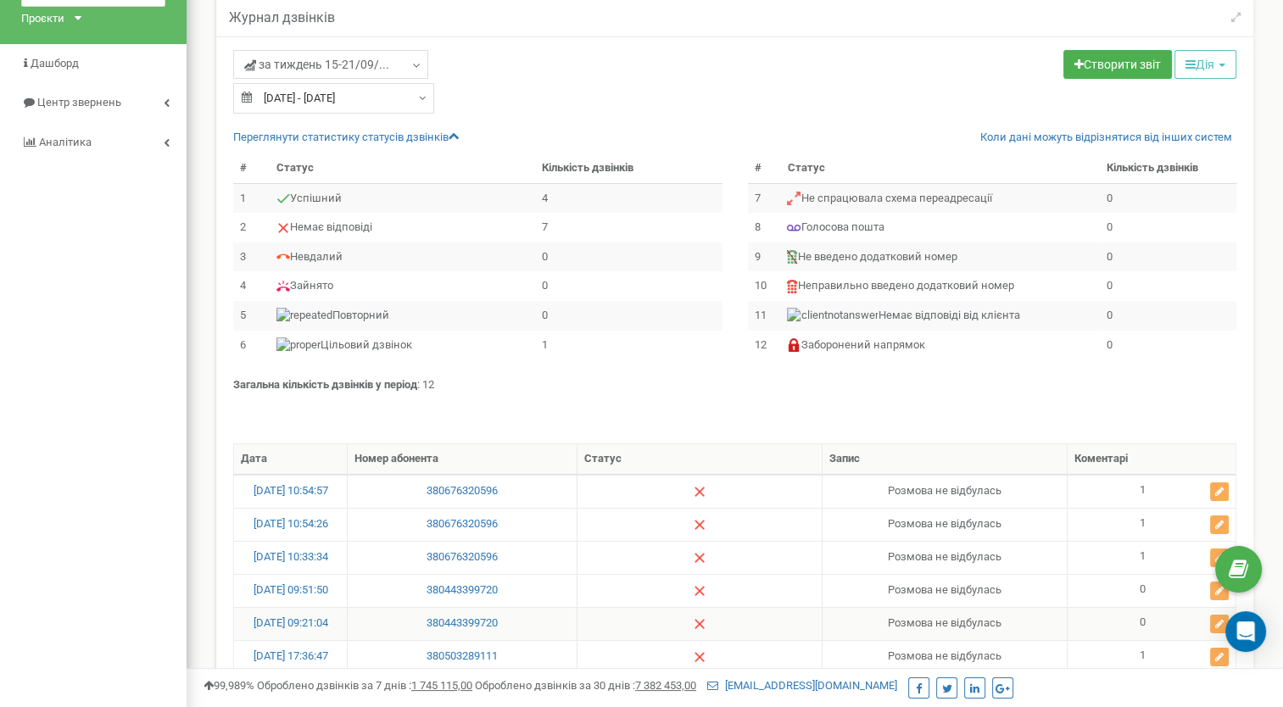
click at [548, 640] on td "380443399720" at bounding box center [463, 623] width 230 height 33
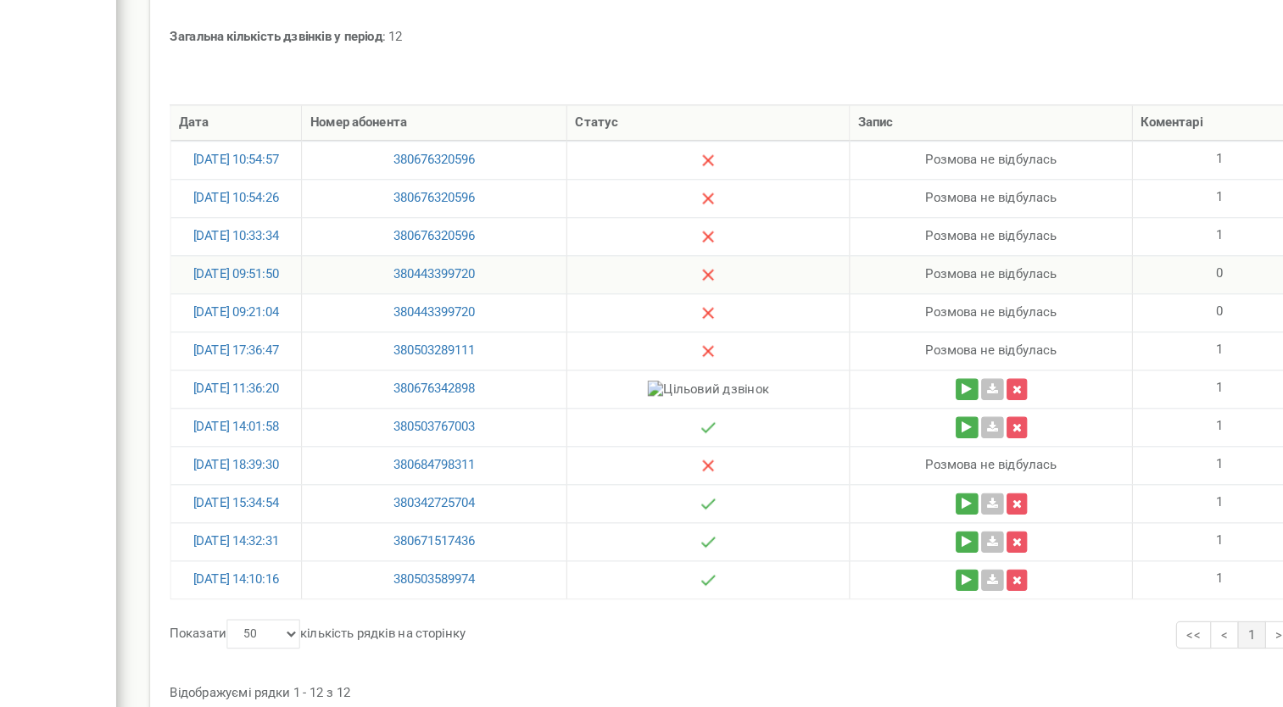
scroll to position [485, 0]
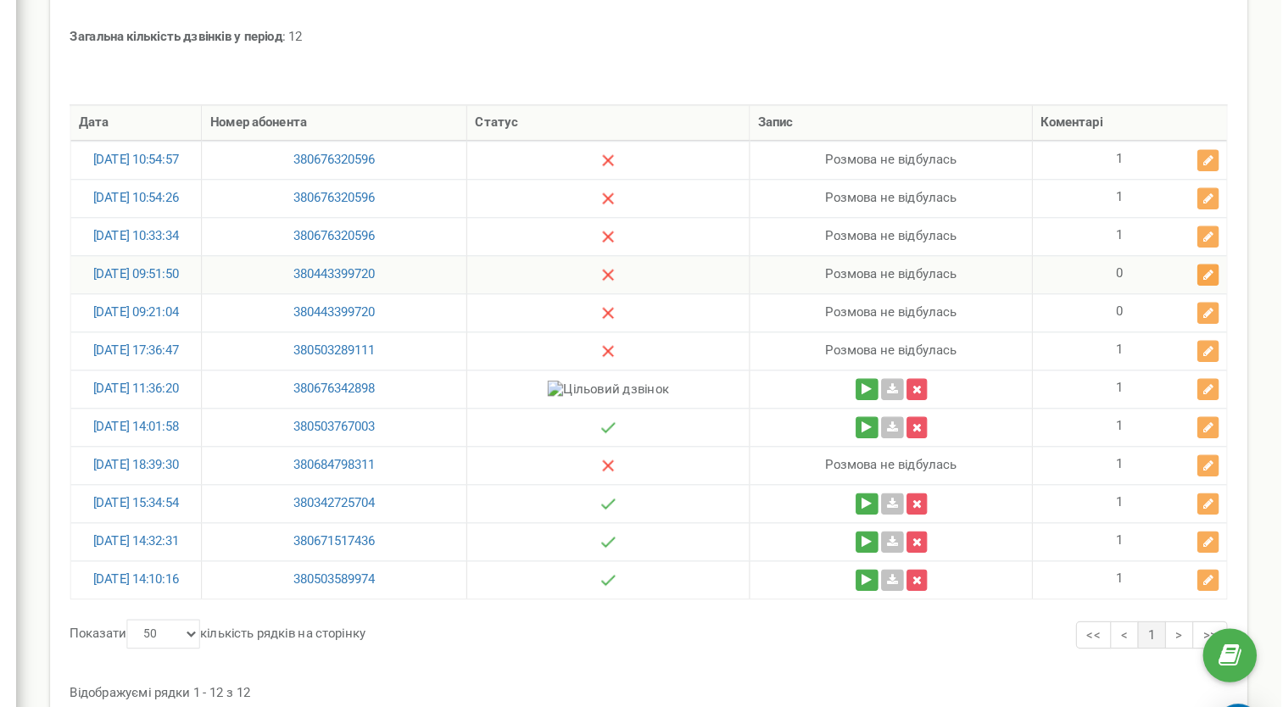
click at [1215, 245] on icon at bounding box center [1219, 240] width 8 height 10
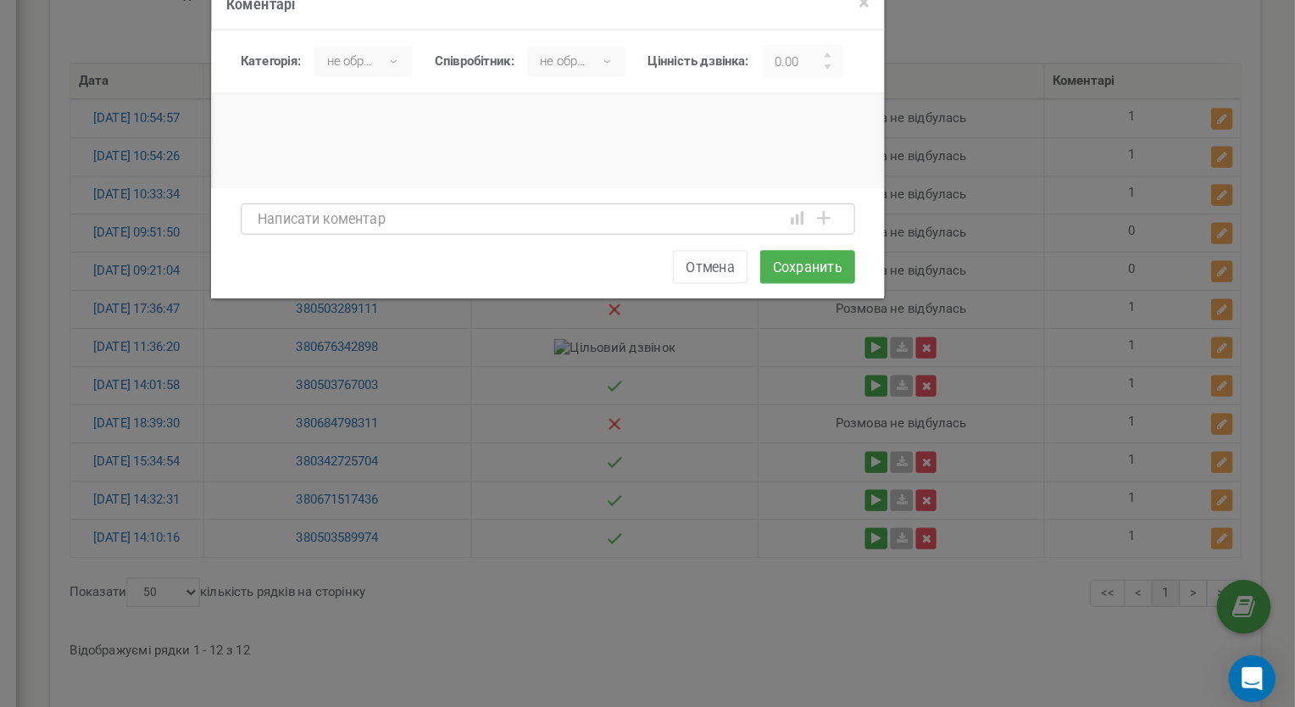
click at [414, 239] on textarea at bounding box center [647, 233] width 532 height 27
drag, startPoint x: 619, startPoint y: 236, endPoint x: 382, endPoint y: 238, distance: 236.5
click at [382, 238] on textarea "при передзвоні дзвінок відхиляється" at bounding box center [647, 233] width 532 height 27
type textarea "при передзвоні дзвінок відхиляється"
click at [872, 276] on button "Сохранить" at bounding box center [873, 274] width 82 height 29
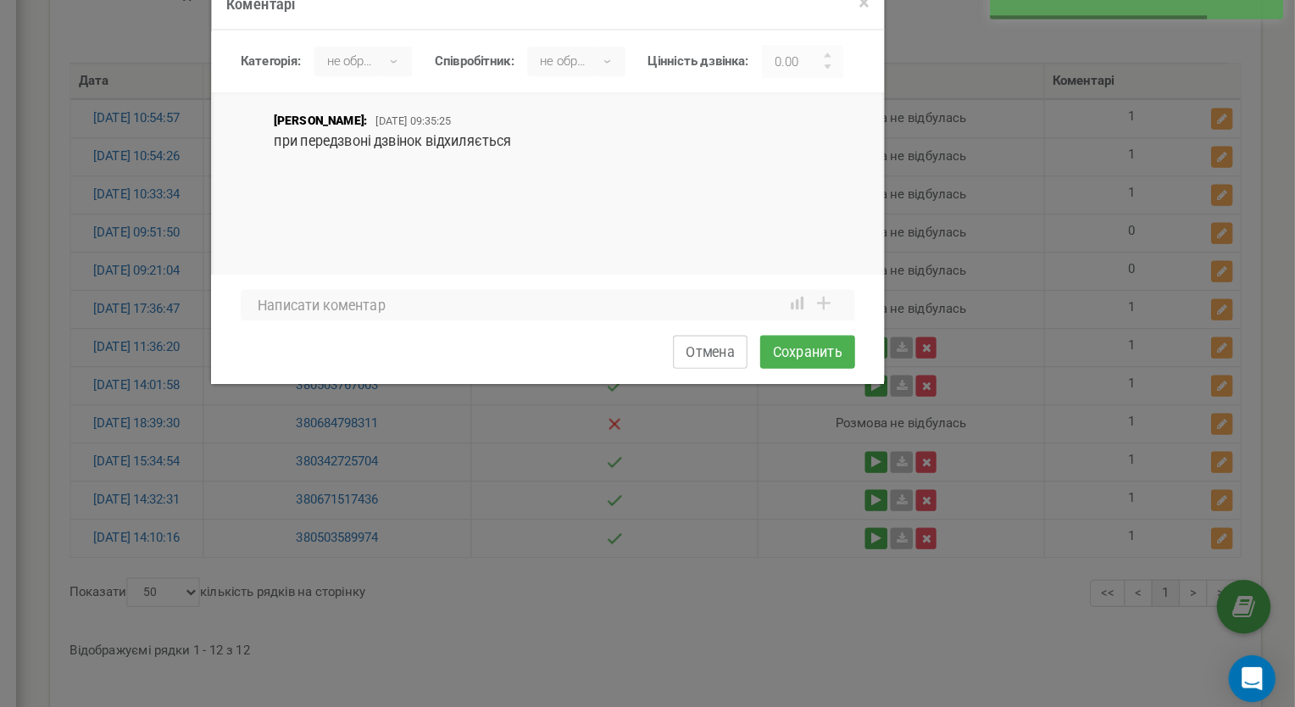
click at [791, 349] on button "Отмена" at bounding box center [788, 348] width 64 height 29
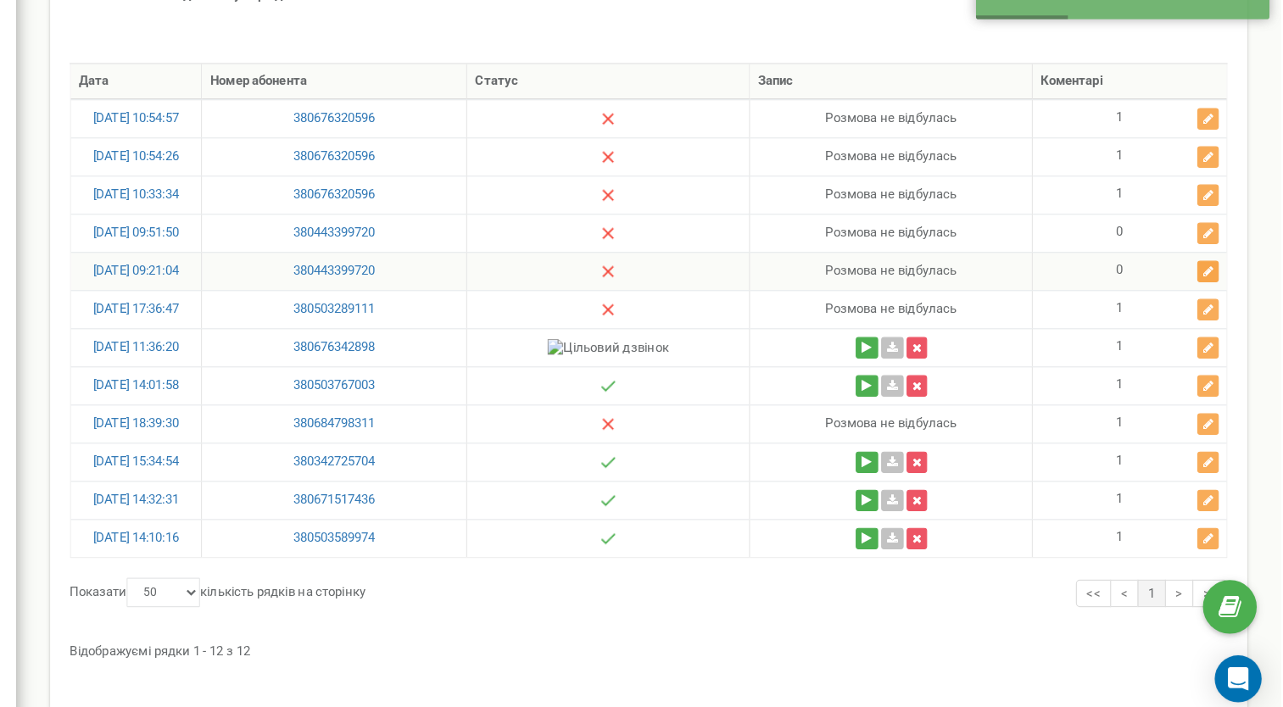
click at [1217, 284] on icon at bounding box center [1219, 279] width 8 height 10
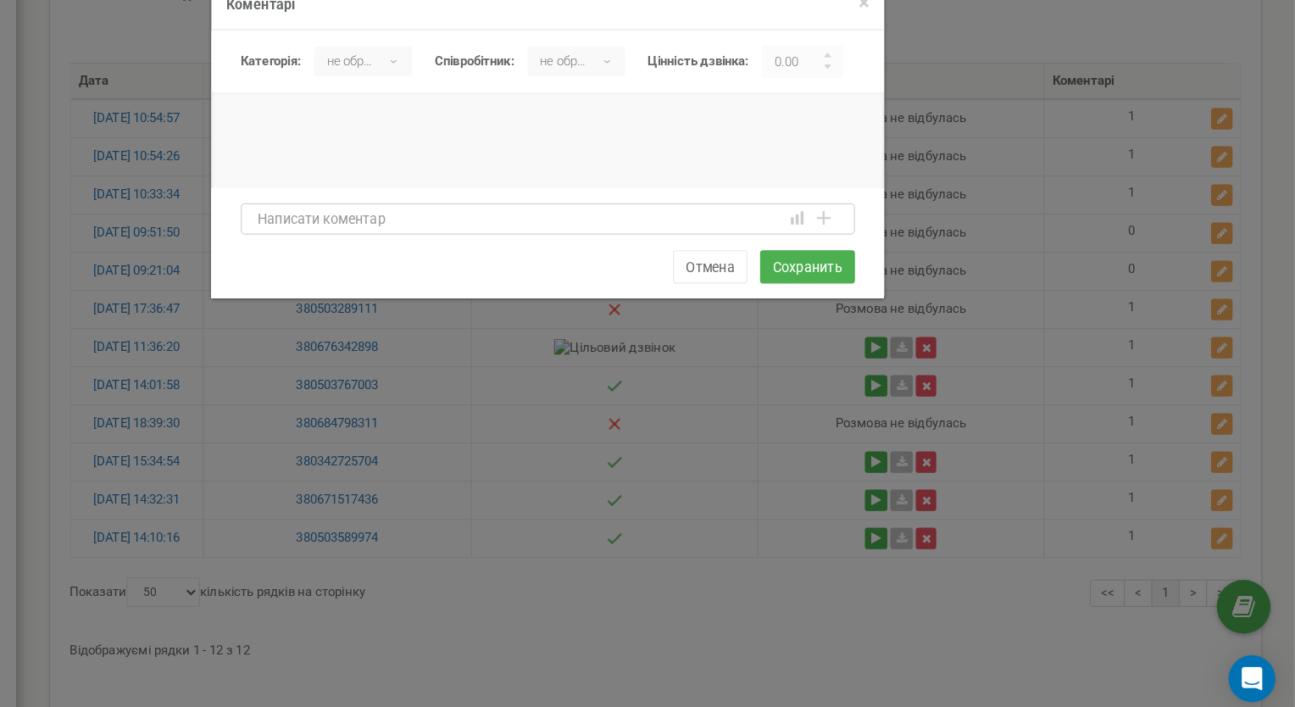
click at [488, 237] on textarea at bounding box center [647, 233] width 532 height 27
paste textarea "при передзвоні дзвінок відхиляється"
type textarea "при передзвоні дзвінок відхиляється"
click at [860, 278] on button "Сохранить" at bounding box center [873, 274] width 82 height 29
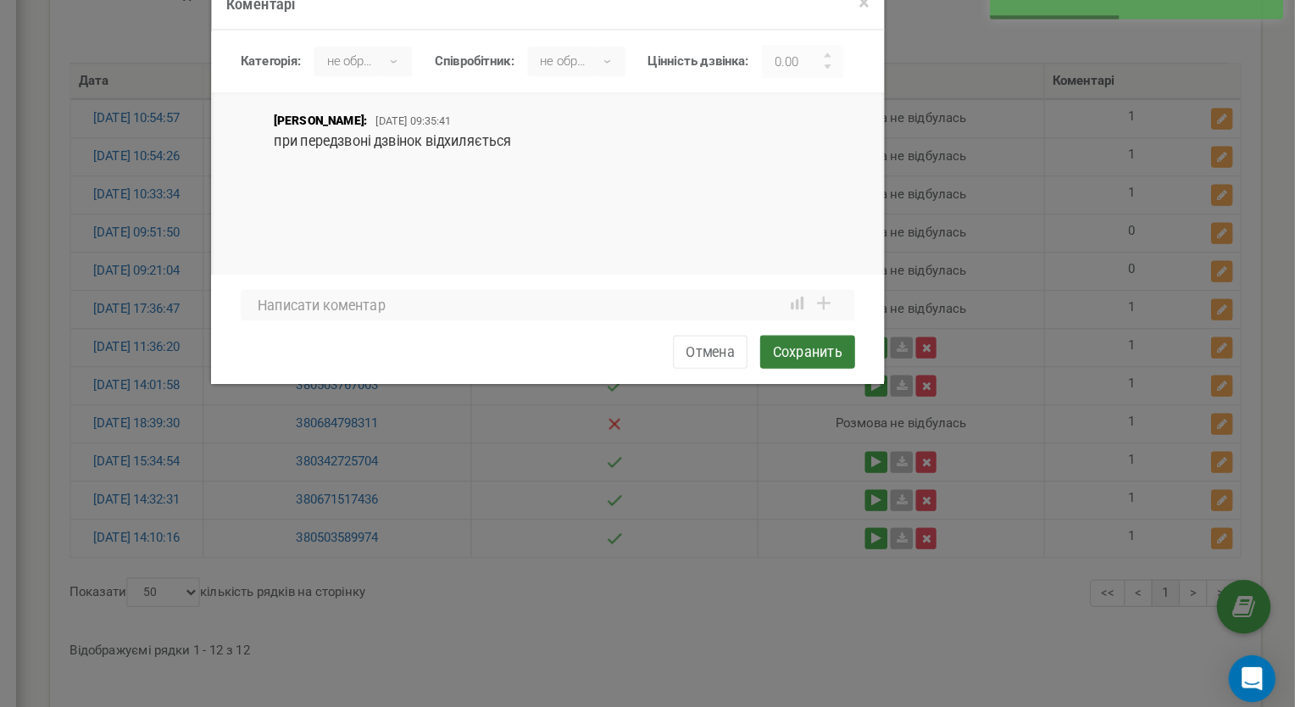
click at [866, 354] on button "Сохранить" at bounding box center [873, 348] width 82 height 29
click at [871, 349] on button "Сохранить" at bounding box center [873, 348] width 82 height 29
click at [785, 350] on button "Отмена" at bounding box center [788, 348] width 64 height 29
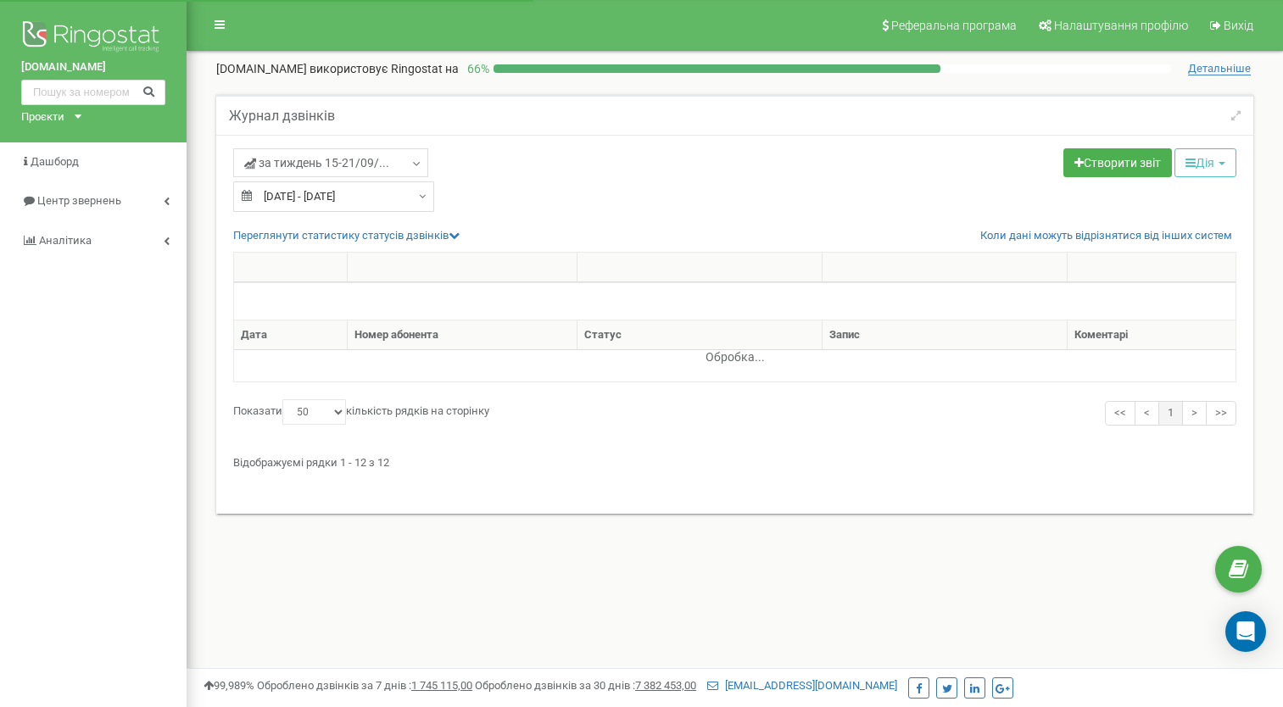
select select "50"
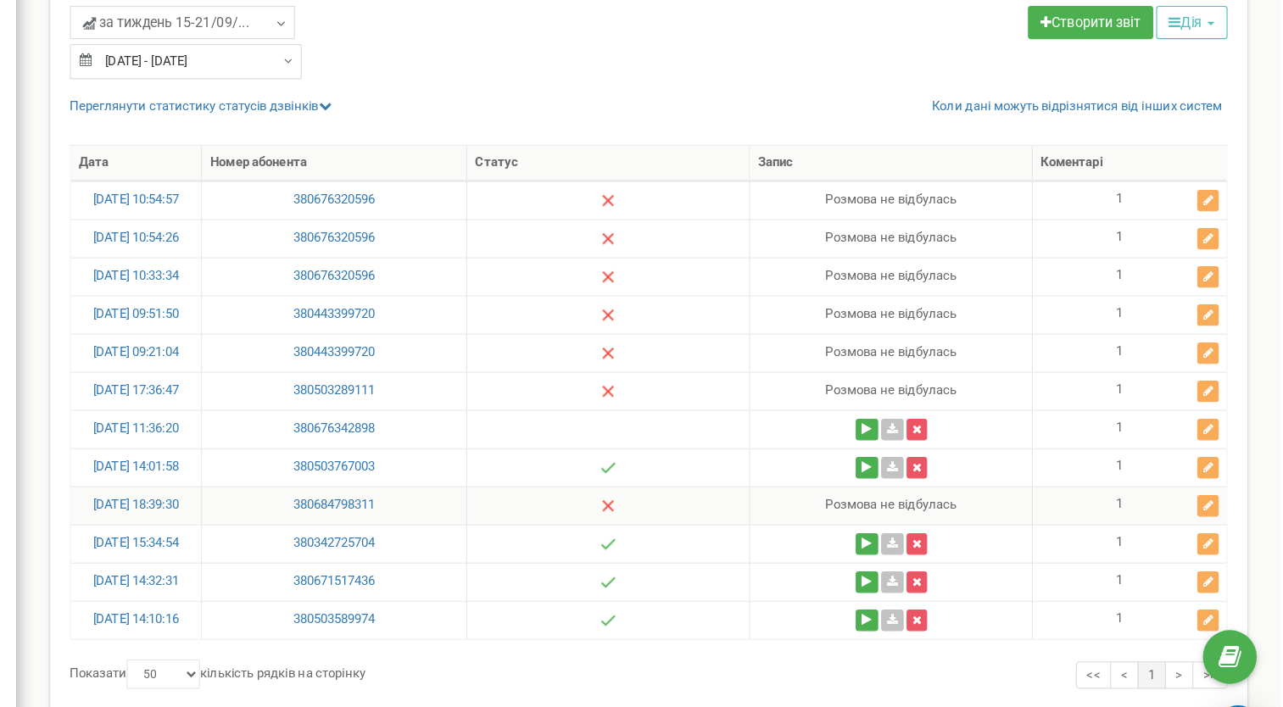
scroll to position [142, 0]
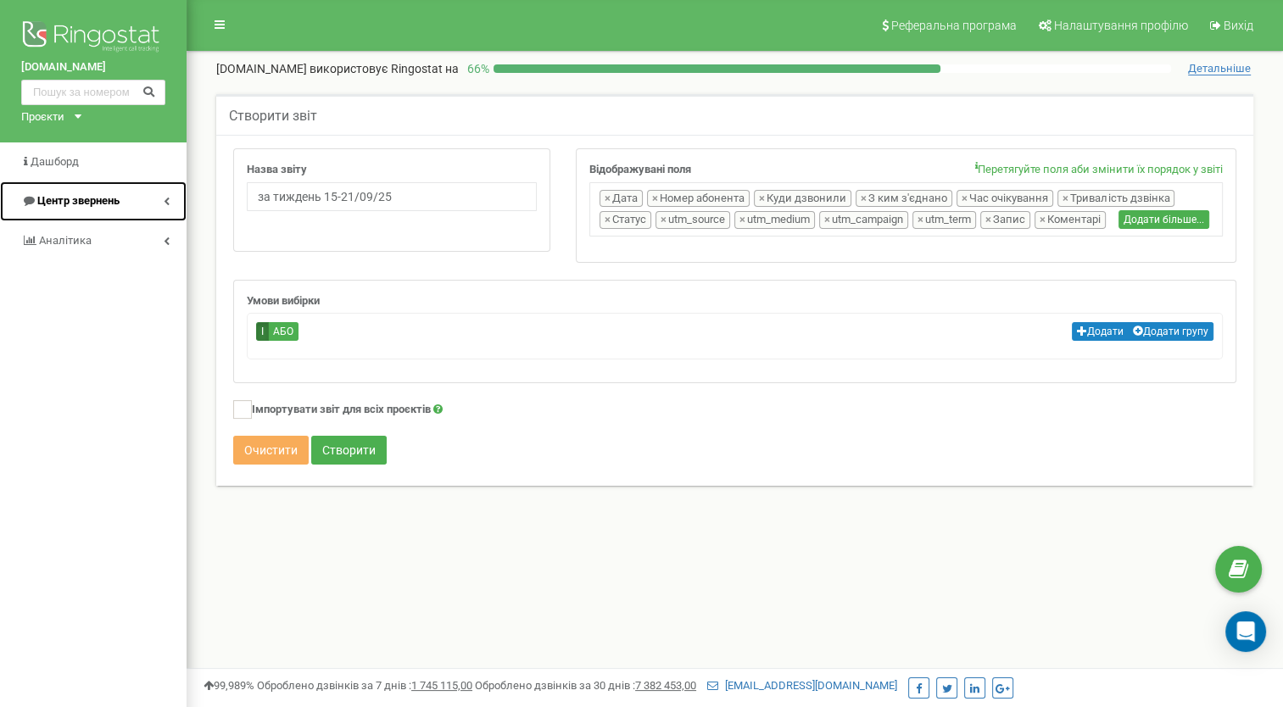
click at [149, 198] on link "Центр звернень" at bounding box center [93, 201] width 187 height 40
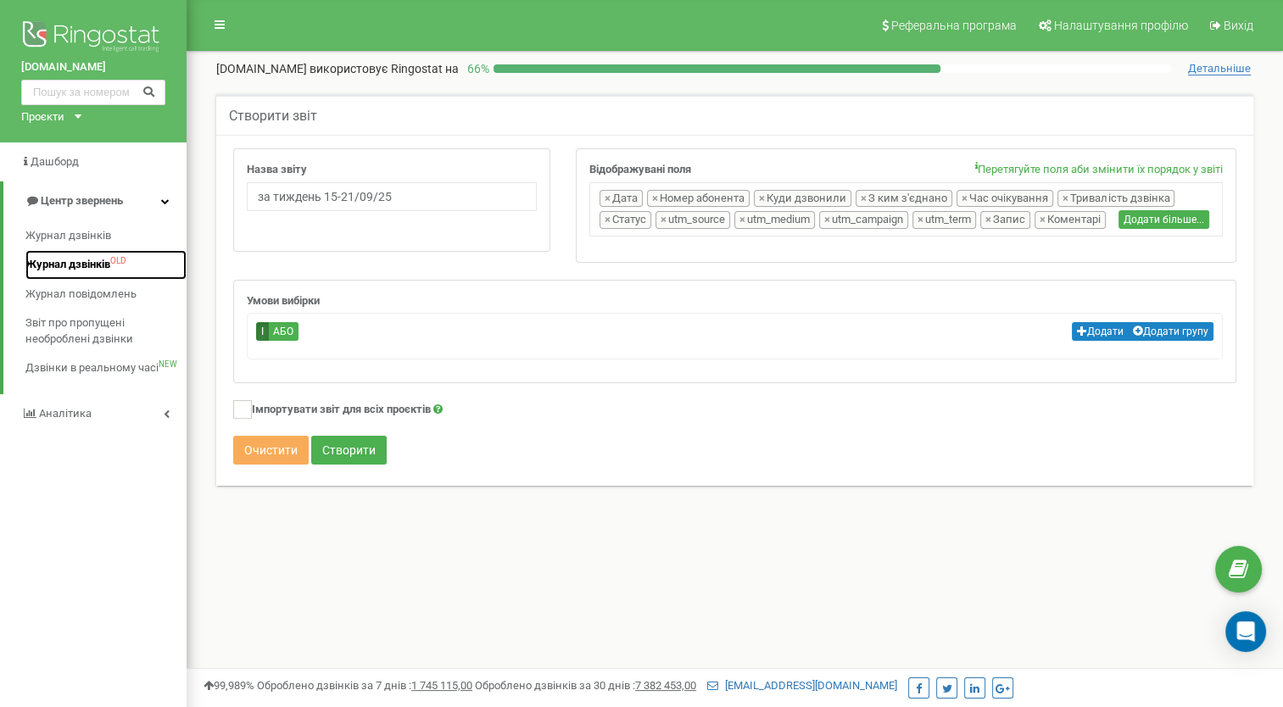
click at [109, 267] on span "Журнал дзвінків" at bounding box center [67, 265] width 85 height 16
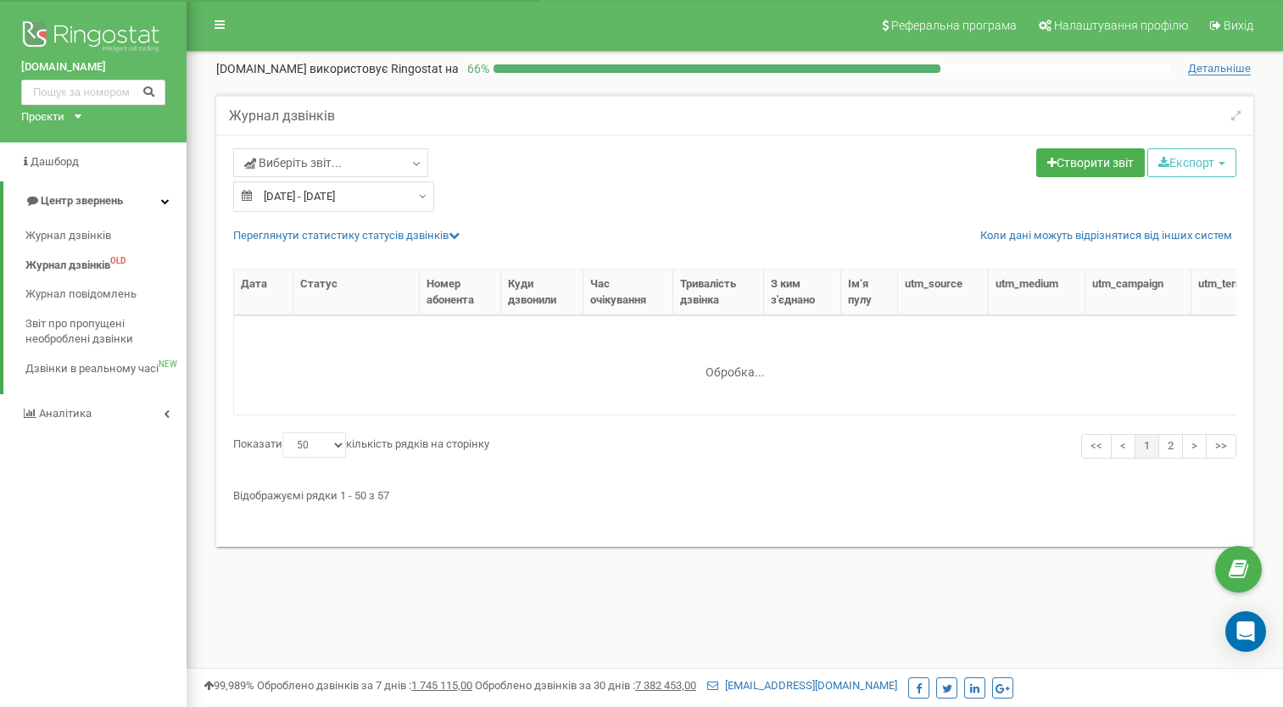
select select "50"
